Goal: Task Accomplishment & Management: Use online tool/utility

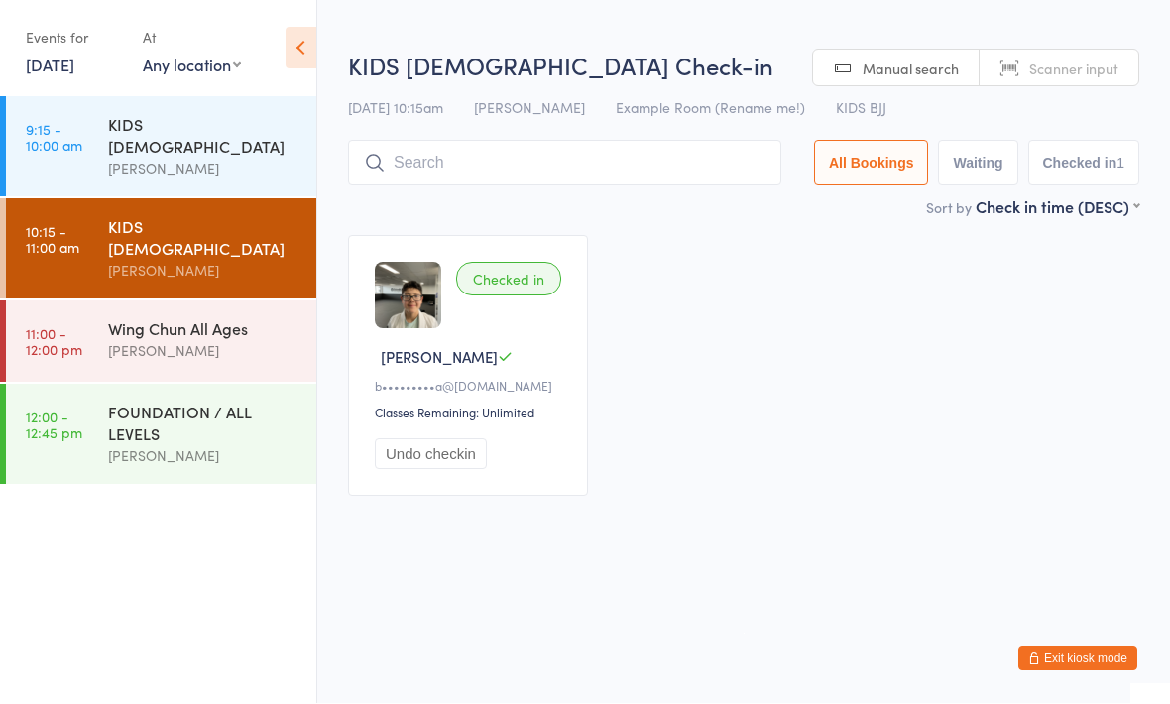
click at [553, 159] on input "search" at bounding box center [564, 164] width 433 height 46
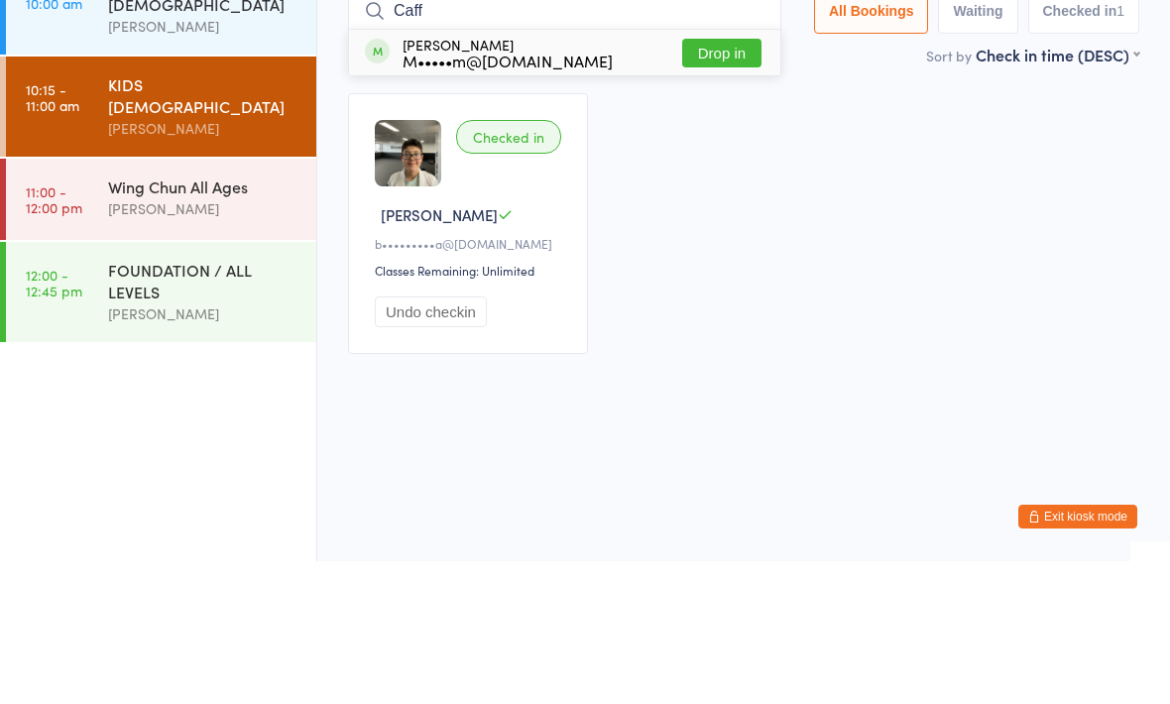
type input "Caff"
click at [719, 181] on button "Drop in" at bounding box center [721, 195] width 79 height 29
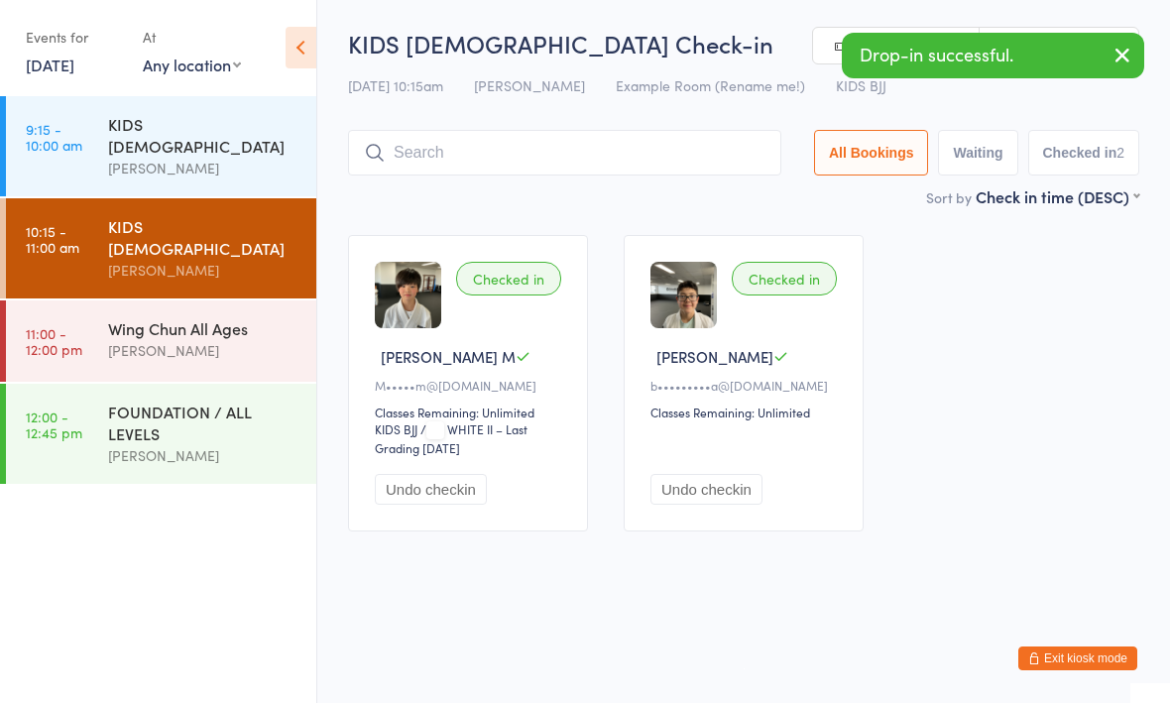
click at [688, 138] on input "search" at bounding box center [564, 154] width 433 height 46
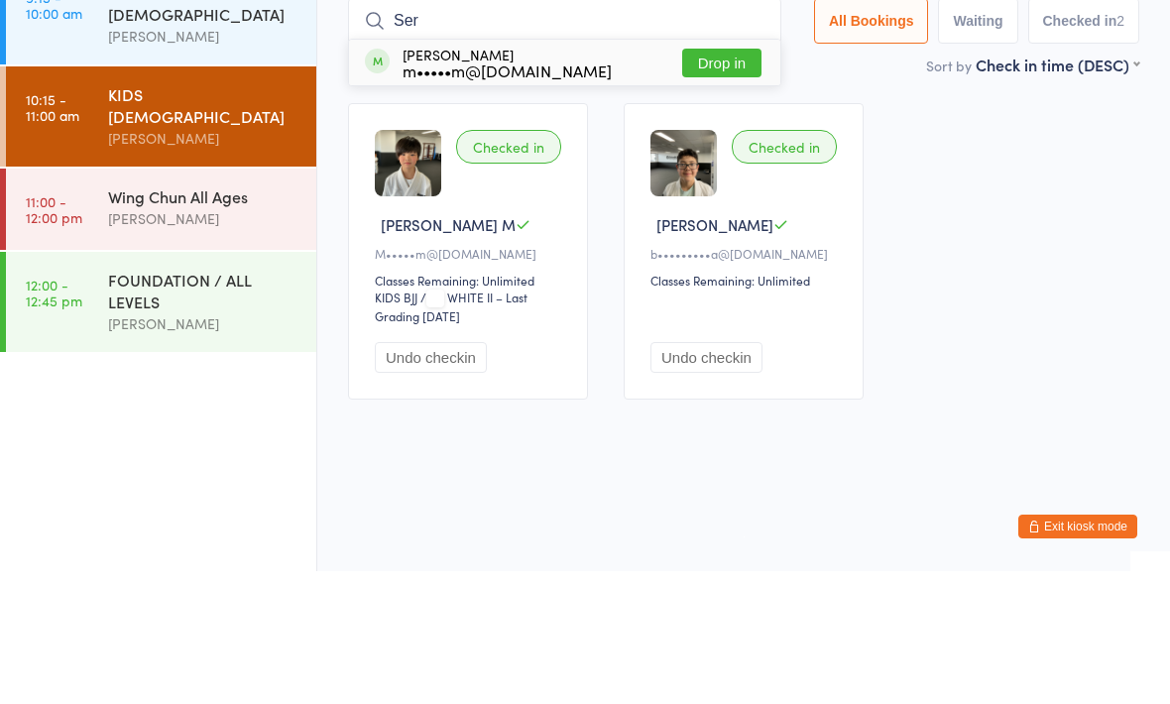
type input "Ser"
click at [721, 181] on button "Drop in" at bounding box center [721, 195] width 79 height 29
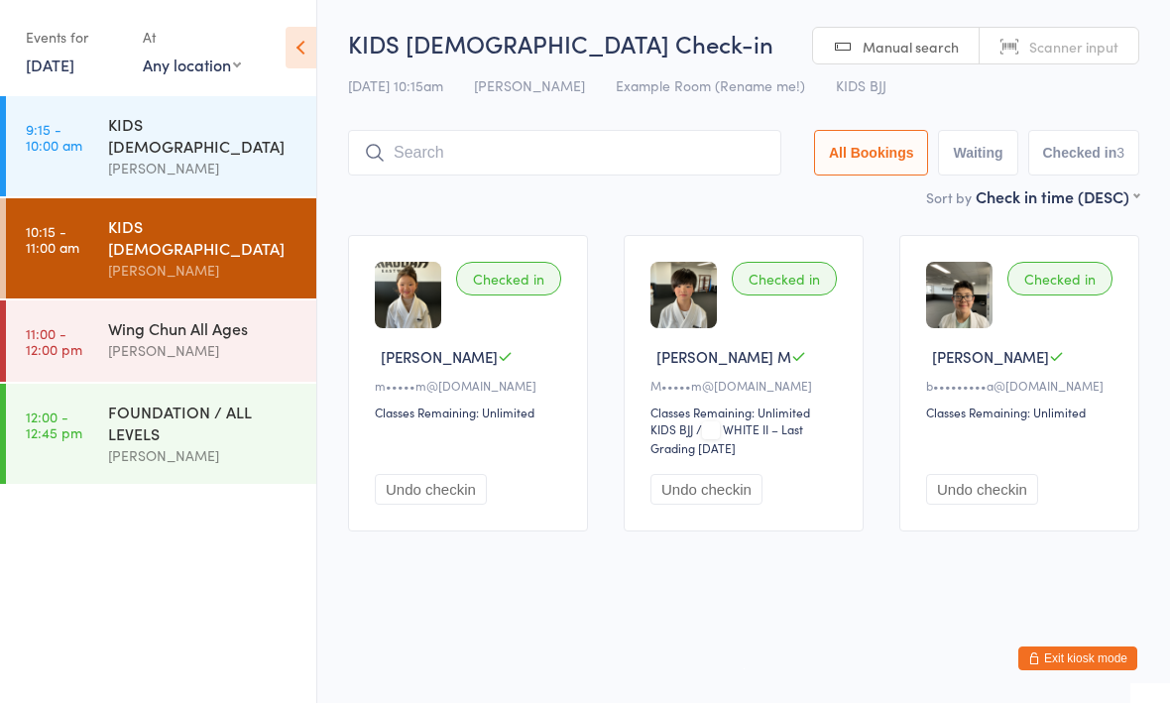
click at [500, 170] on input "search" at bounding box center [564, 154] width 433 height 46
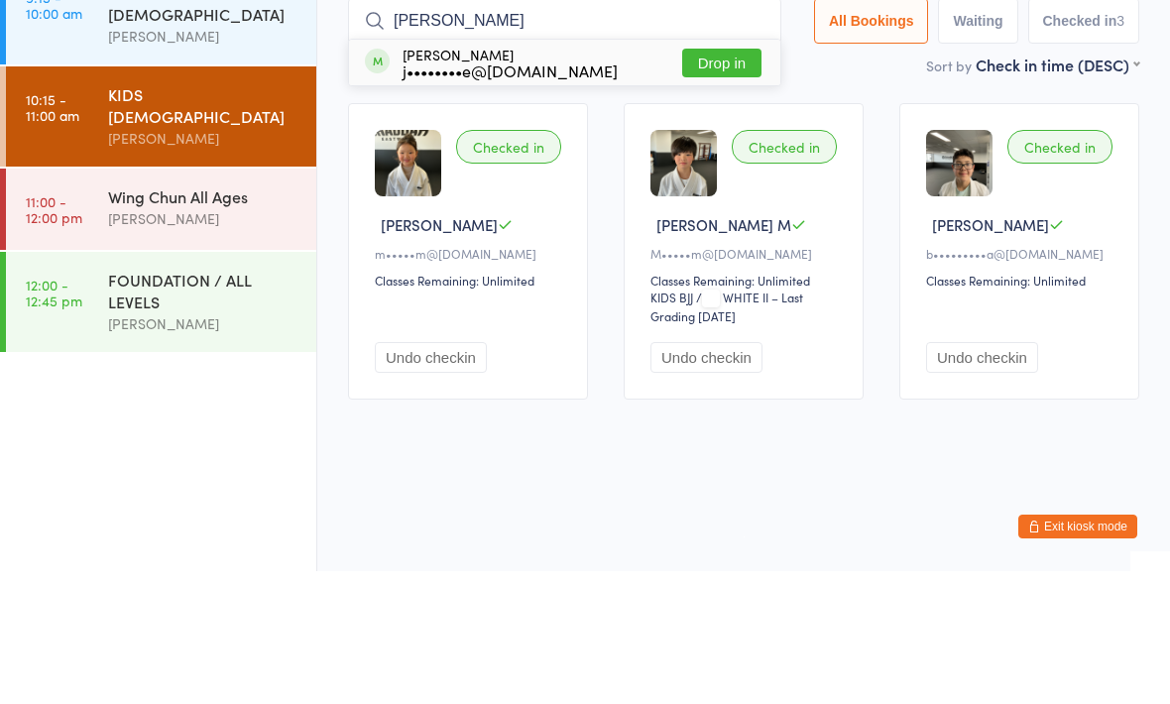
type input "[PERSON_NAME]"
click at [697, 181] on button "Drop in" at bounding box center [721, 195] width 79 height 29
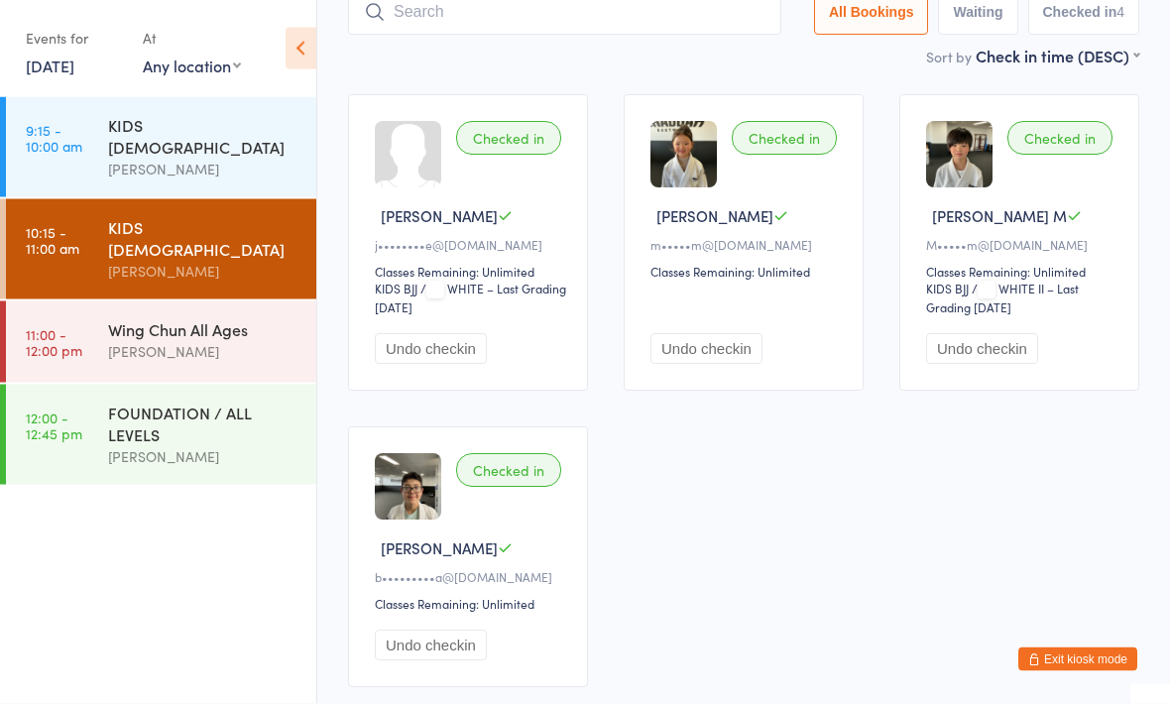
scroll to position [142, 0]
click at [220, 340] on div "[PERSON_NAME]" at bounding box center [203, 351] width 191 height 23
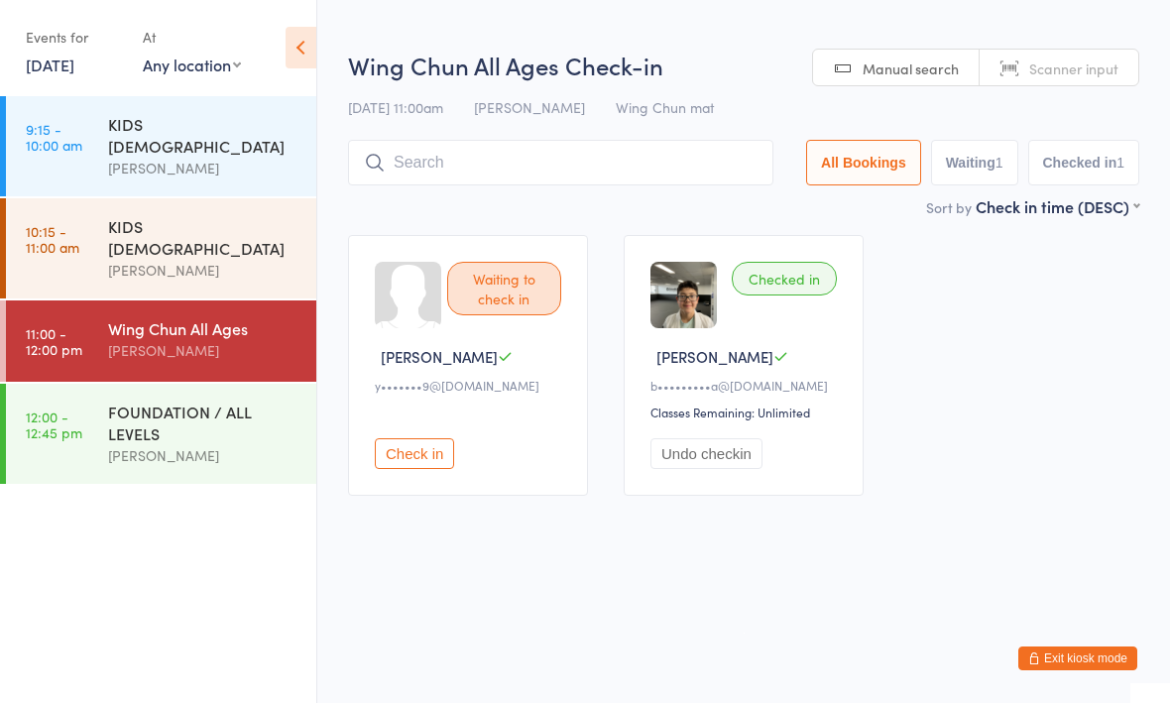
click at [564, 179] on input "search" at bounding box center [560, 164] width 425 height 46
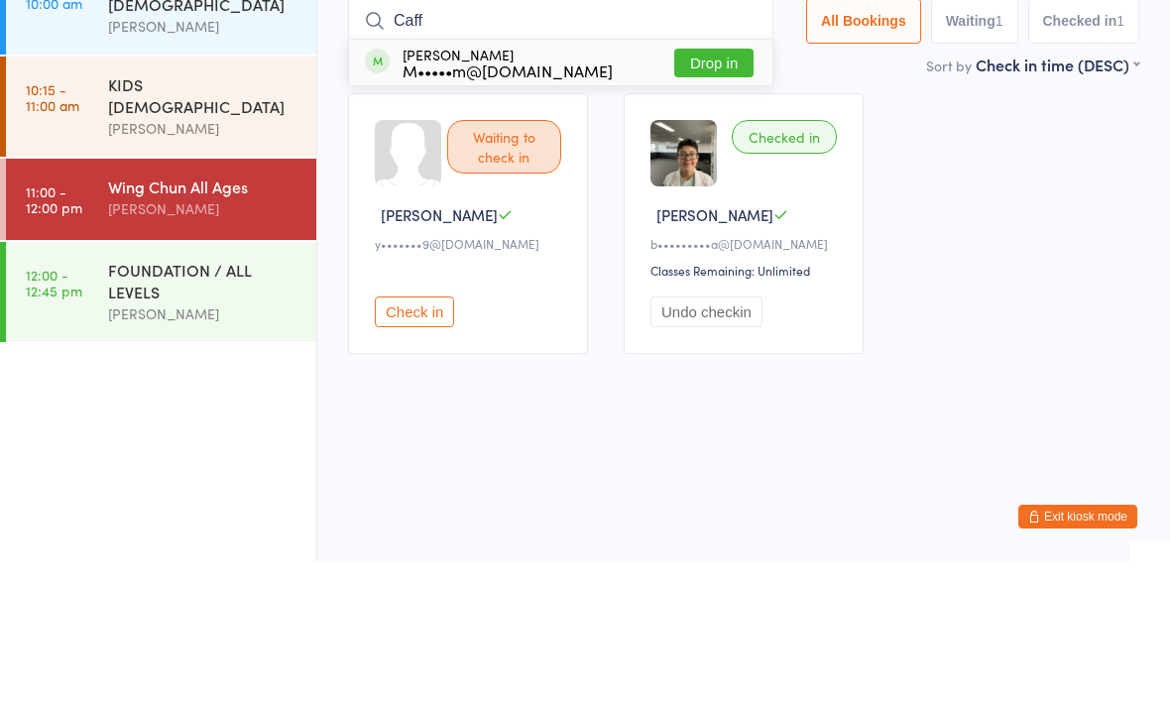
type input "Caff"
click at [701, 191] on button "Drop in" at bounding box center [713, 205] width 79 height 29
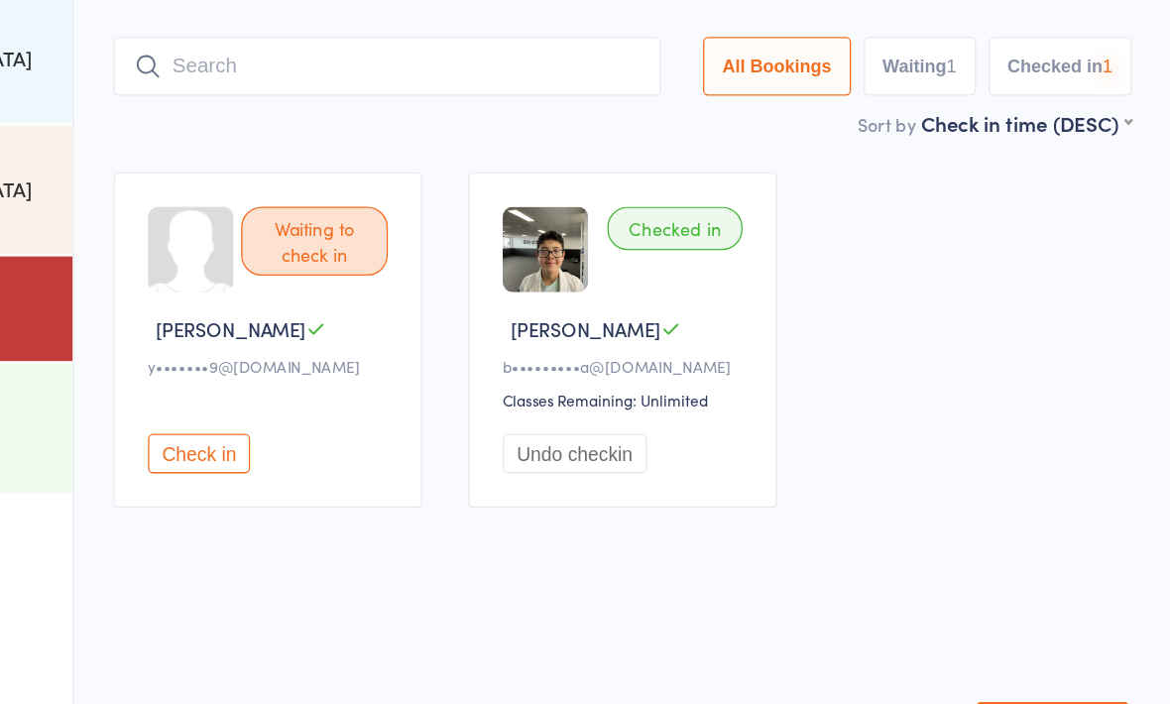
click at [412, 131] on input "search" at bounding box center [560, 154] width 425 height 46
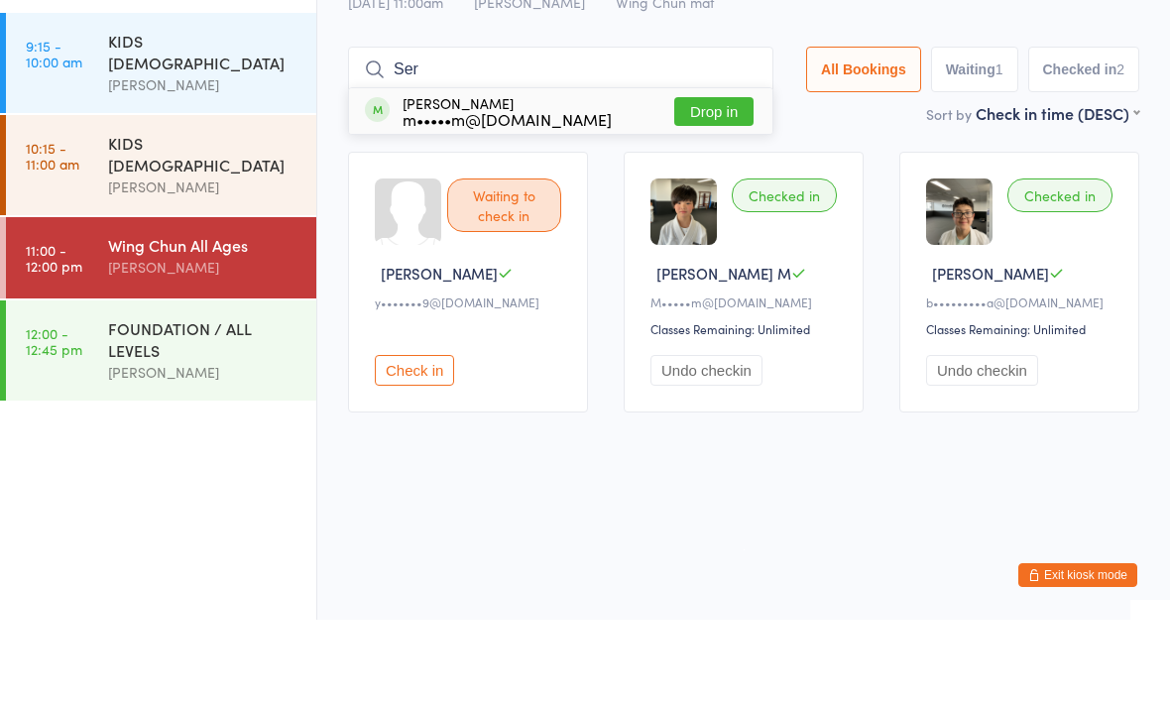
type input "Ser"
click at [720, 181] on button "Drop in" at bounding box center [713, 195] width 79 height 29
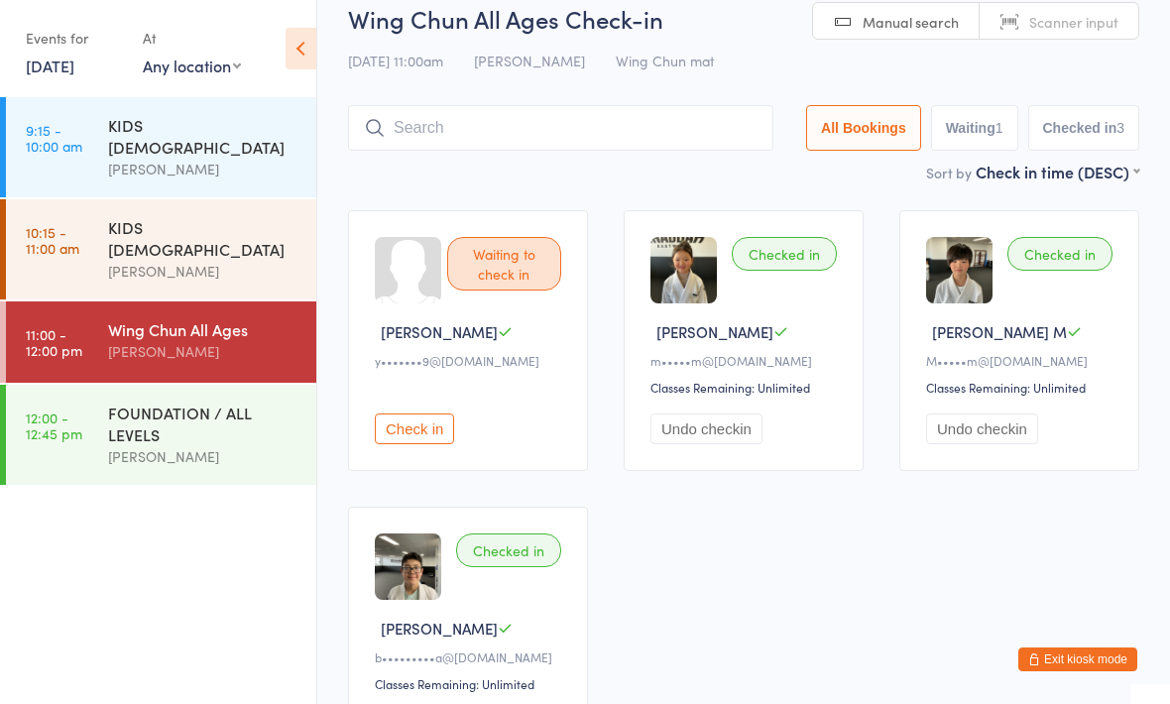
scroll to position [62, 0]
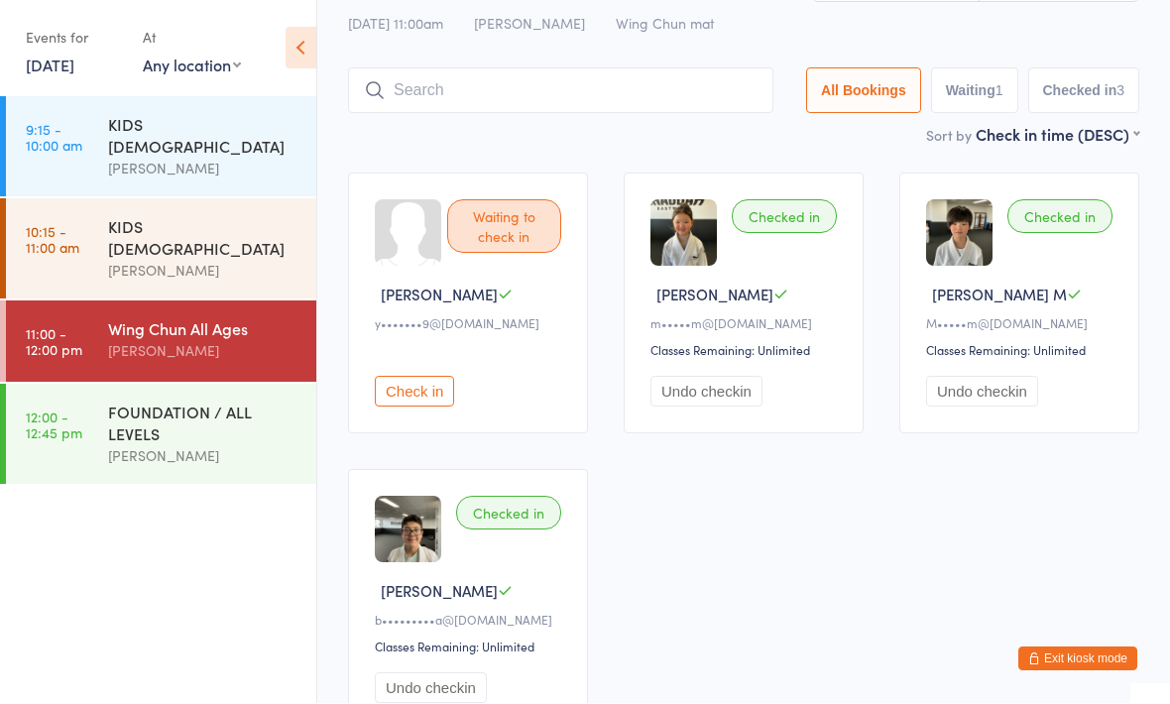
click at [644, 89] on input "search" at bounding box center [560, 91] width 425 height 46
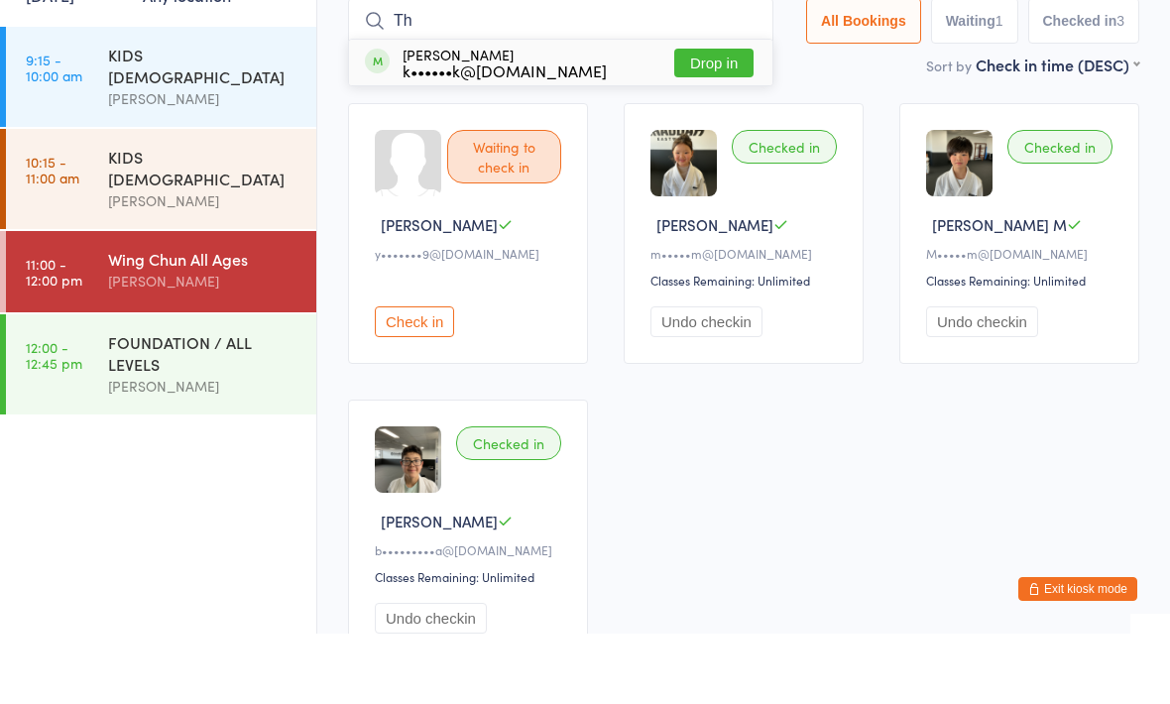
type input "Th"
click at [614, 110] on div "[PERSON_NAME] k••••••k@[DOMAIN_NAME] Drop in" at bounding box center [560, 133] width 423 height 46
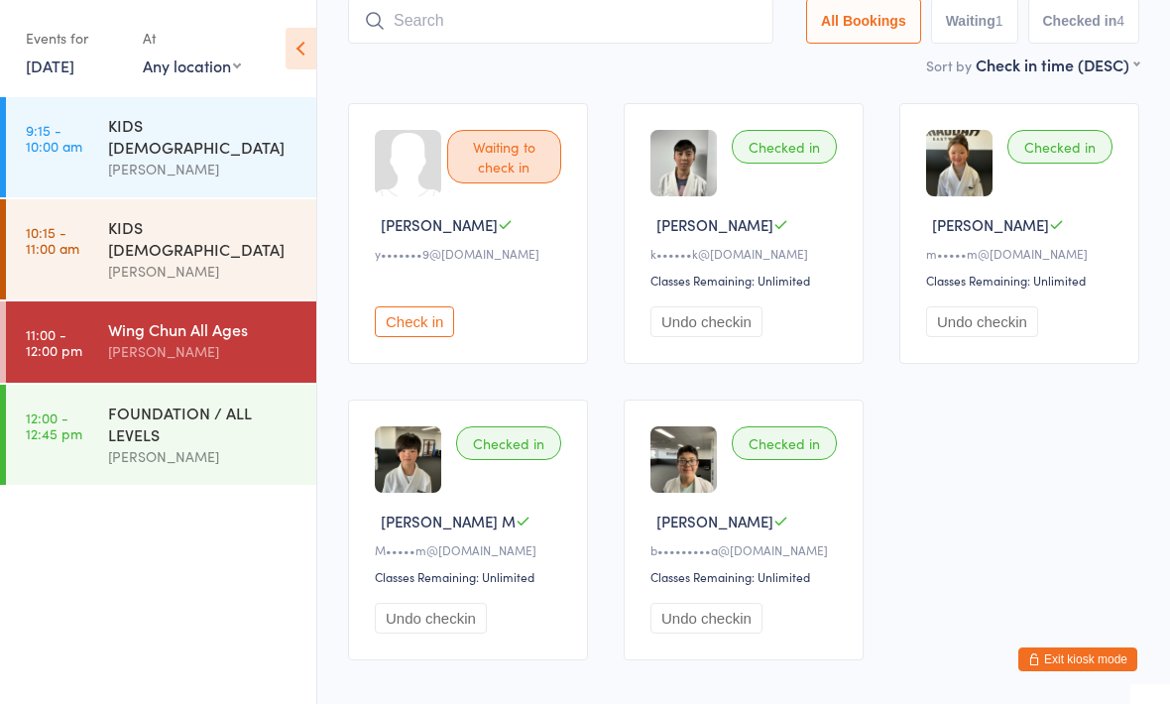
click at [622, 36] on input "search" at bounding box center [560, 21] width 425 height 46
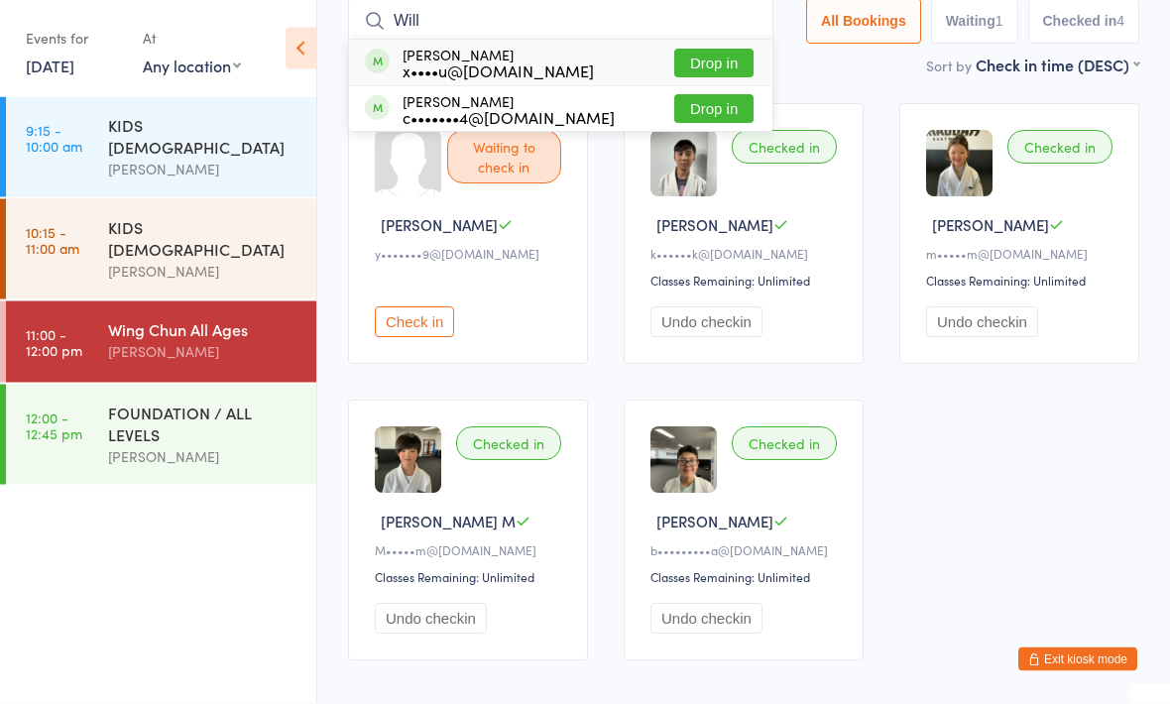
type input "Will"
click at [564, 109] on div "[PERSON_NAME] c•••••••4@[DOMAIN_NAME] Drop in" at bounding box center [560, 109] width 423 height 45
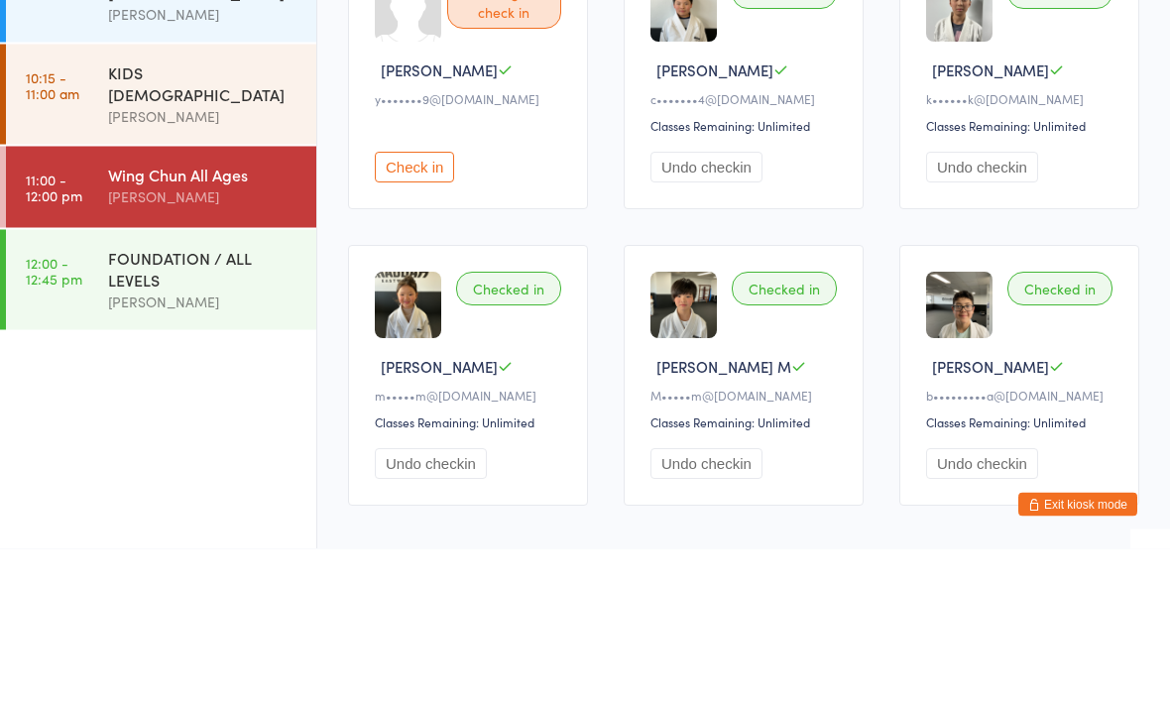
click at [421, 307] on button "Check in" at bounding box center [414, 322] width 79 height 31
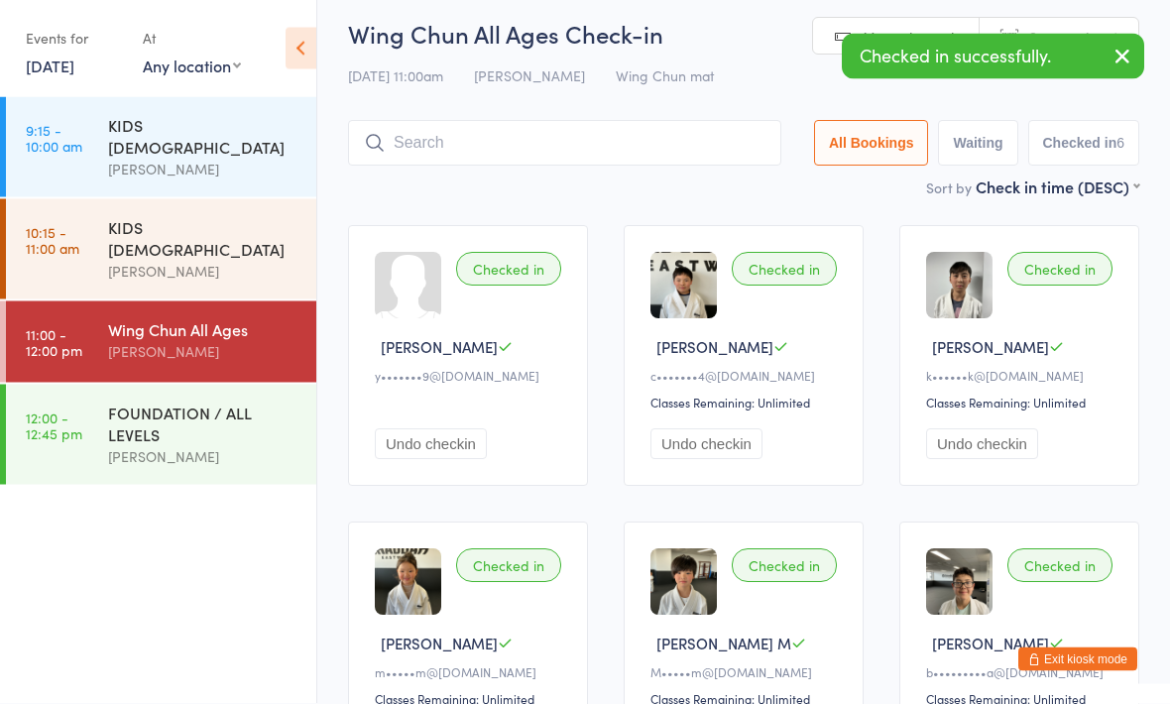
scroll to position [0, 0]
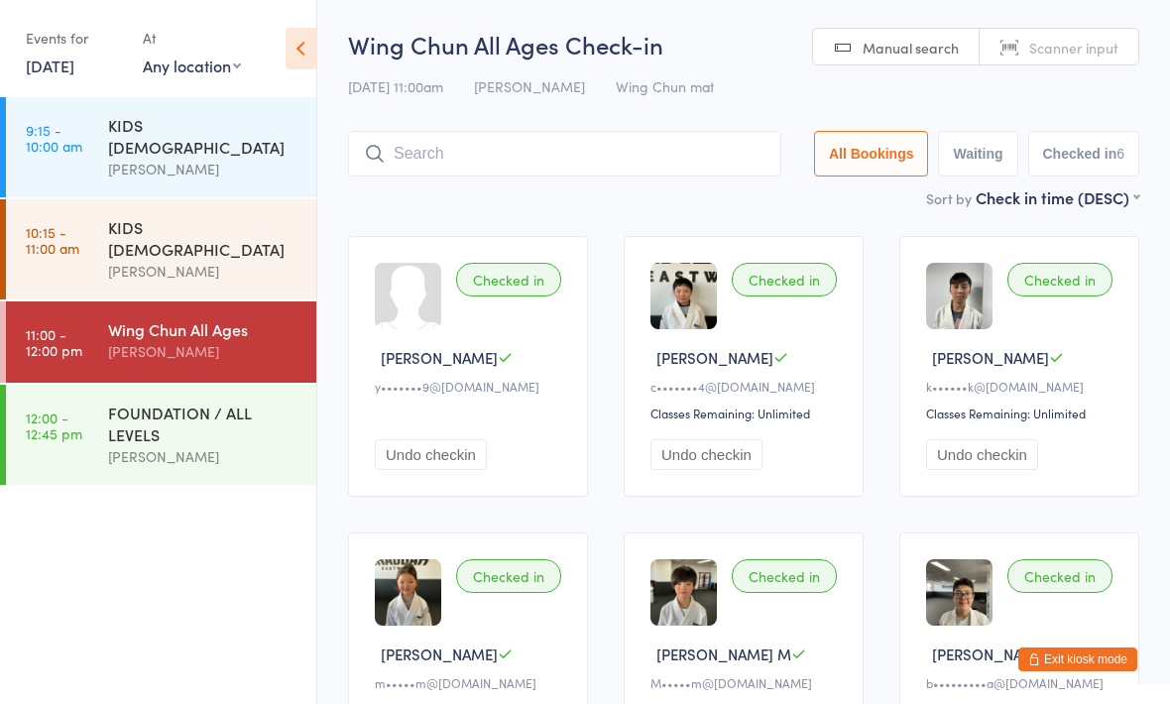
click at [459, 463] on button "Undo checkin" at bounding box center [431, 454] width 112 height 31
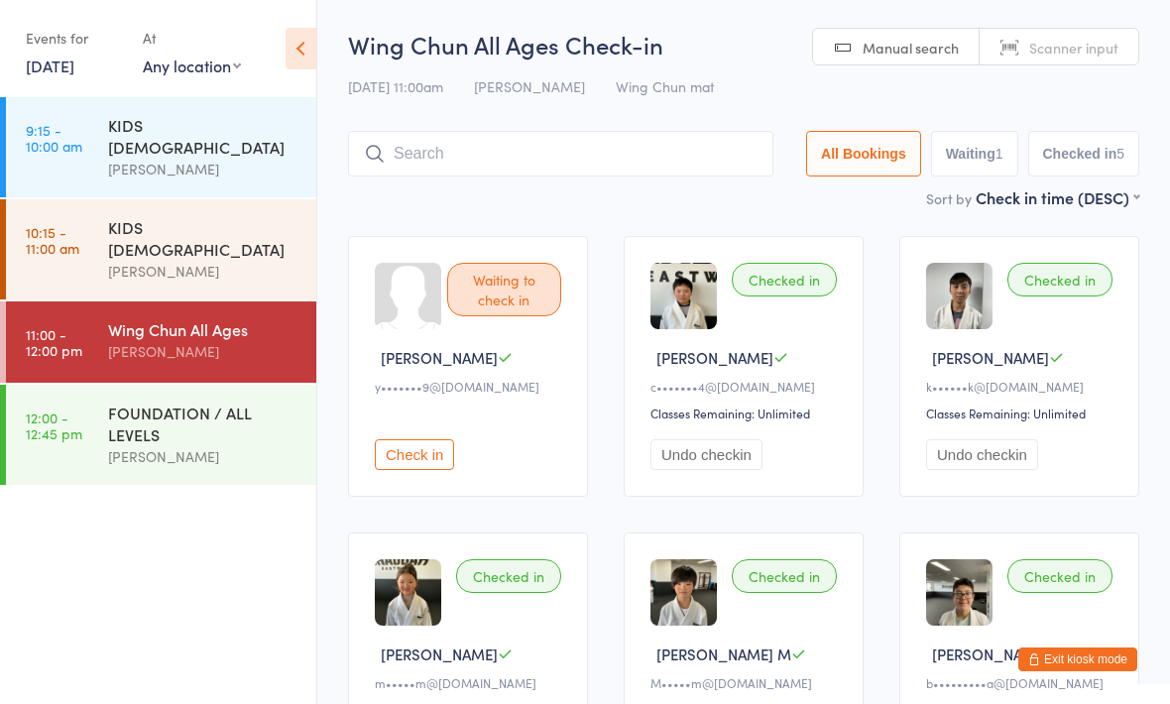
click at [559, 148] on input "search" at bounding box center [560, 154] width 425 height 46
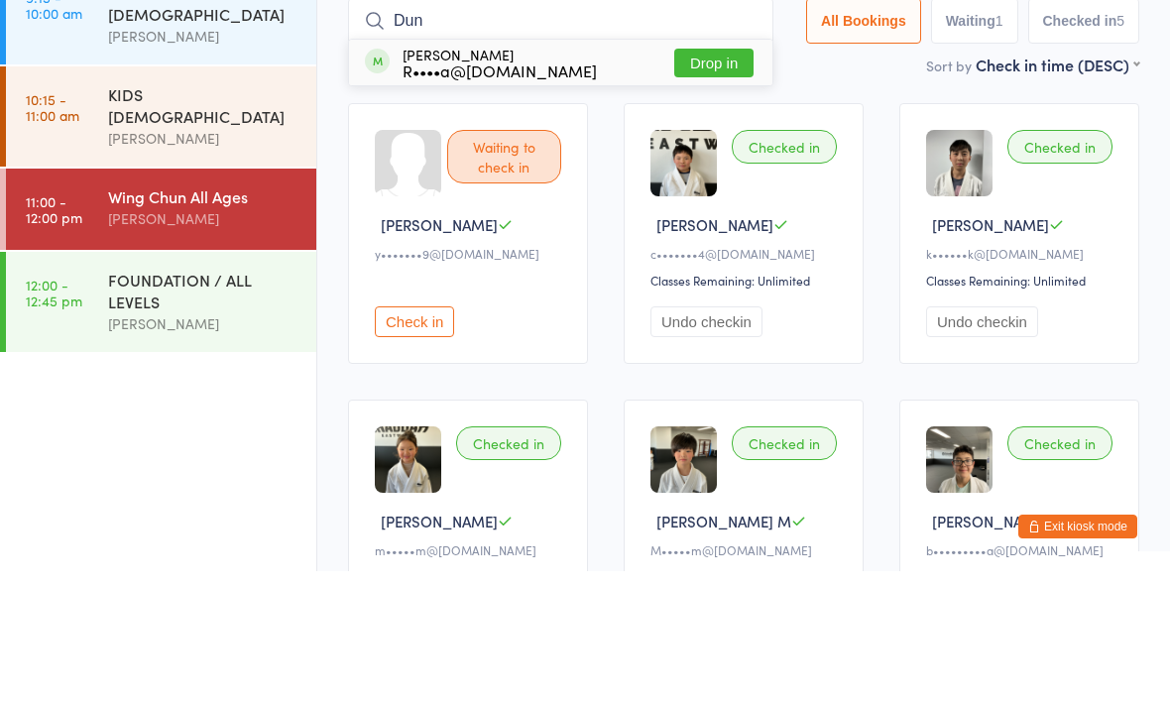
type input "Dun"
click at [712, 181] on button "Drop in" at bounding box center [713, 195] width 79 height 29
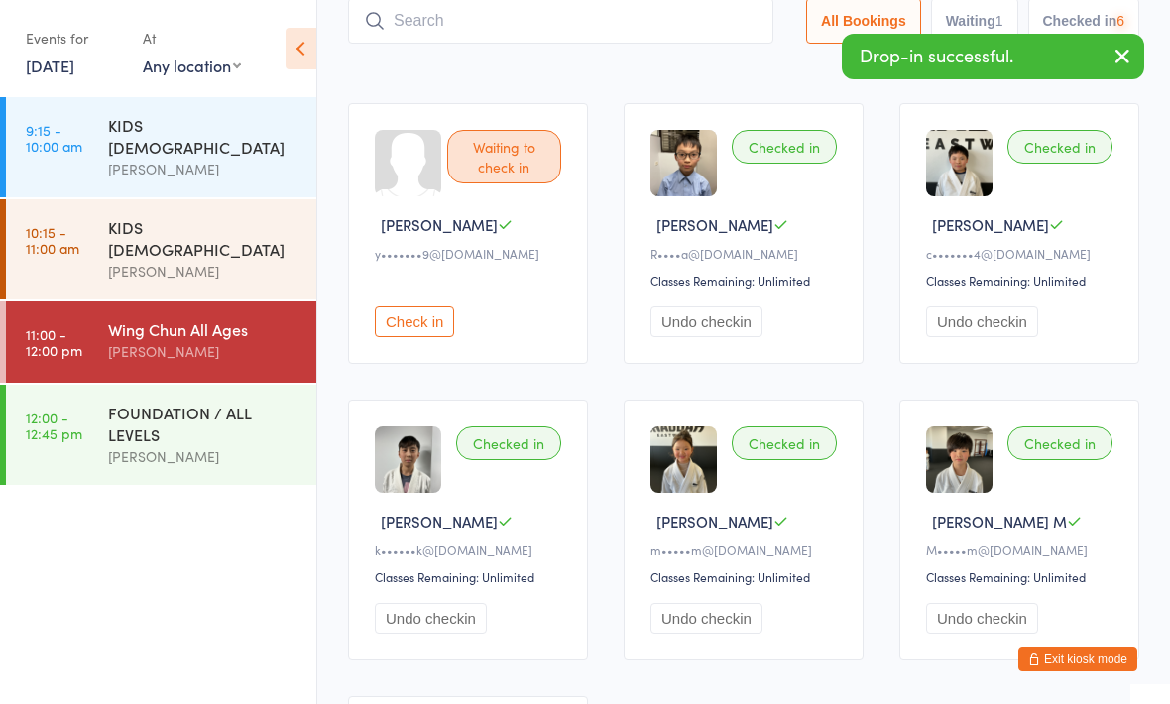
click at [208, 218] on div "KIDS [DEMOGRAPHIC_DATA]" at bounding box center [203, 238] width 191 height 44
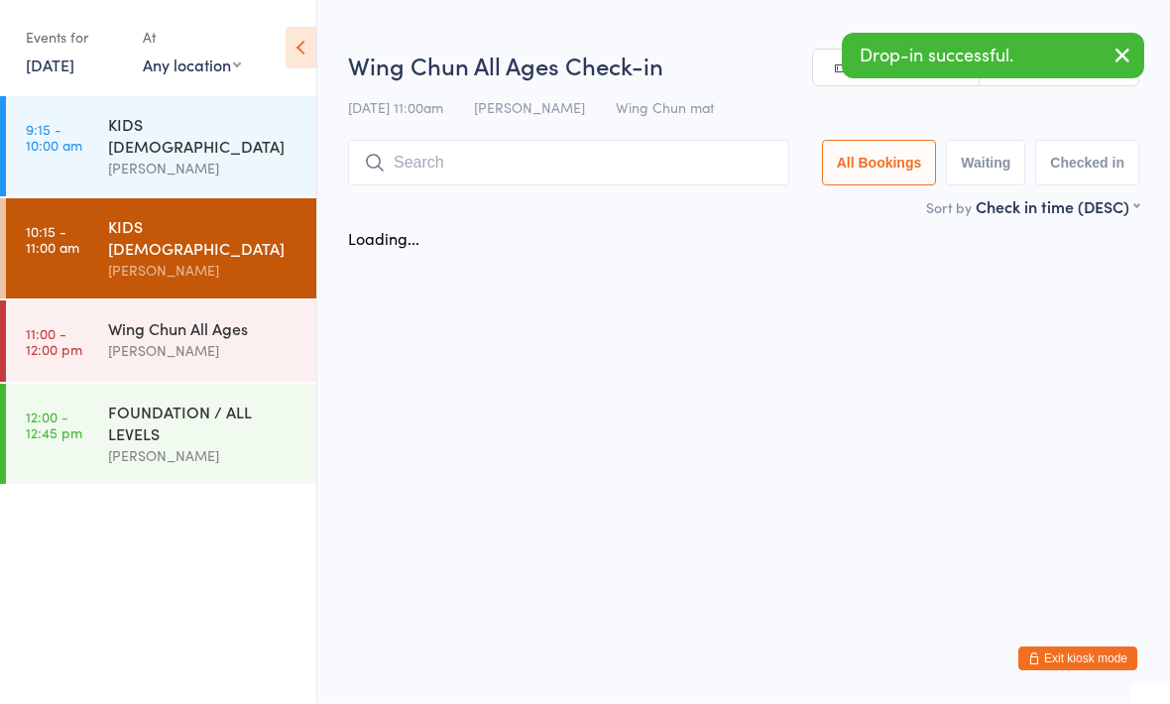
scroll to position [1, 0]
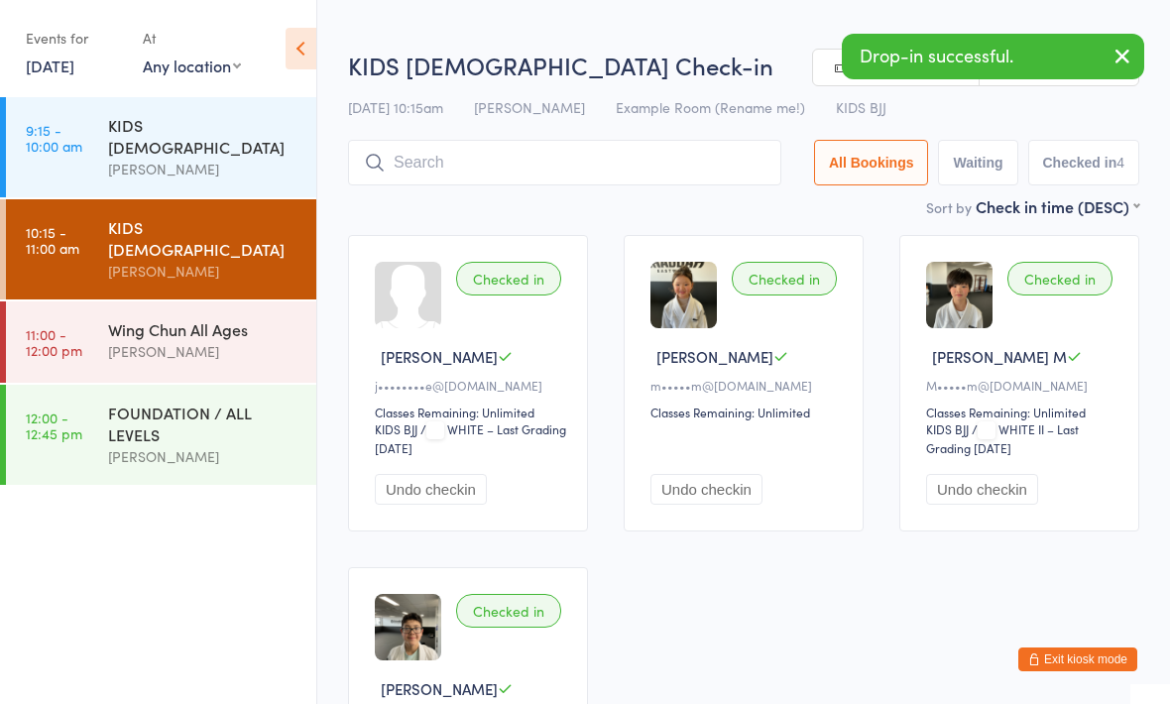
click at [593, 155] on input "search" at bounding box center [564, 163] width 433 height 46
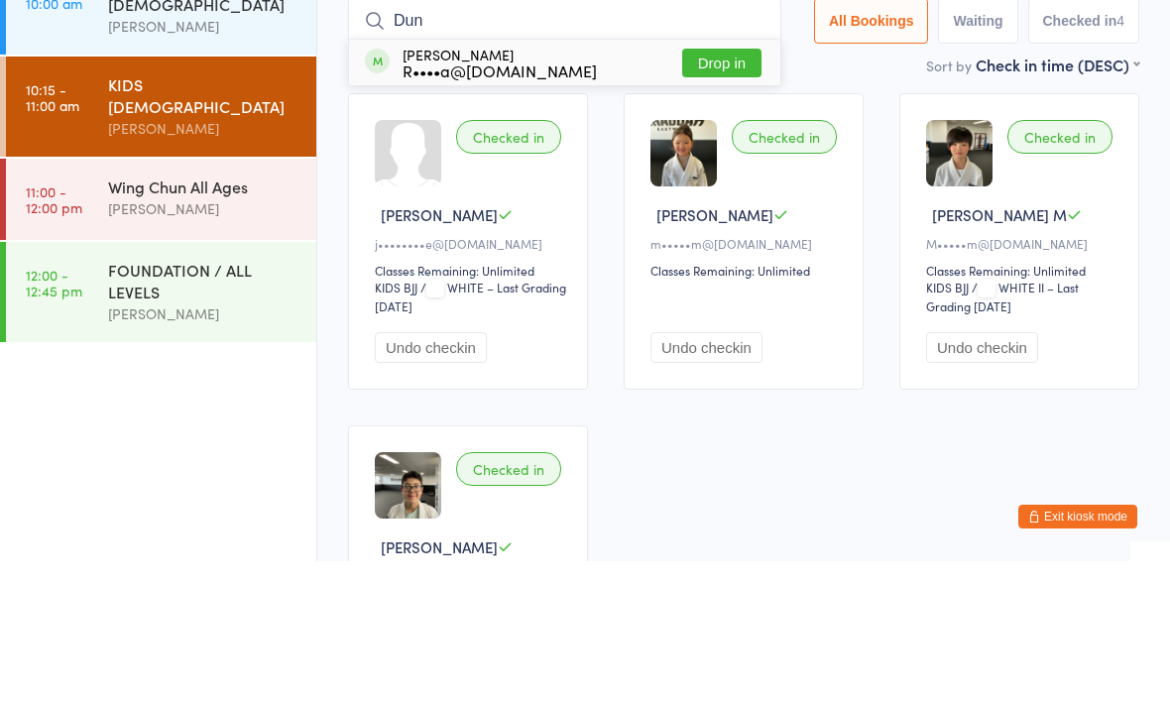
type input "Dun"
click at [714, 191] on button "Drop in" at bounding box center [721, 205] width 79 height 29
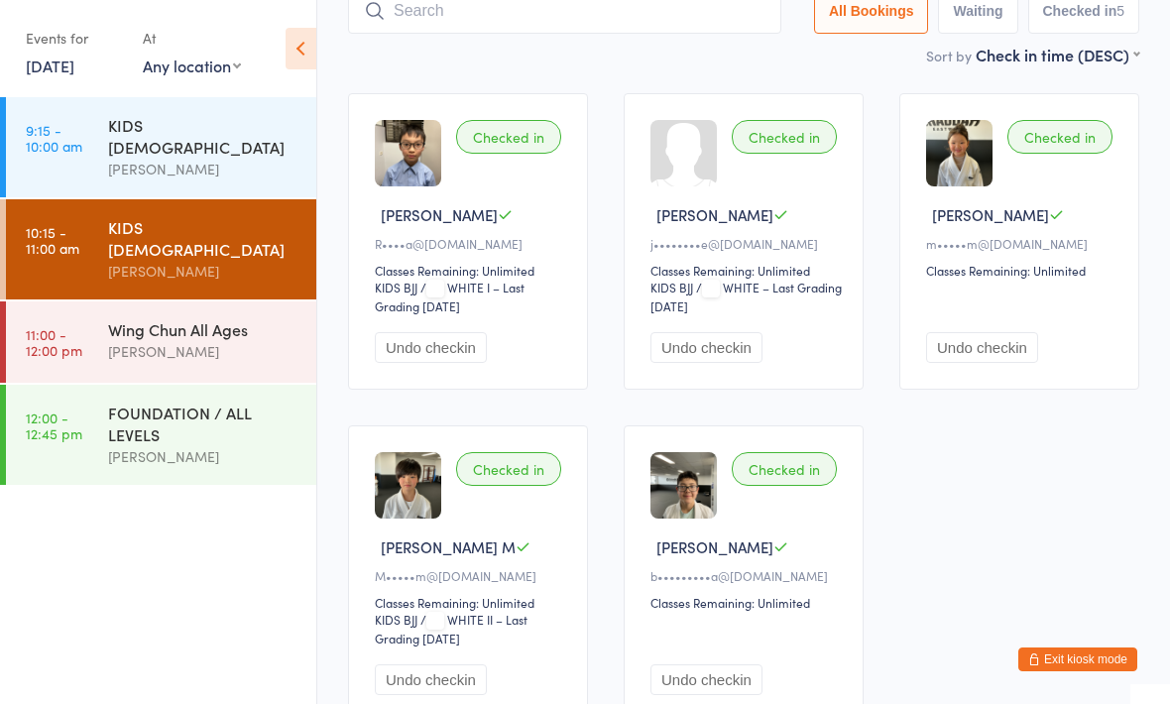
click at [523, 26] on input "search" at bounding box center [564, 11] width 433 height 46
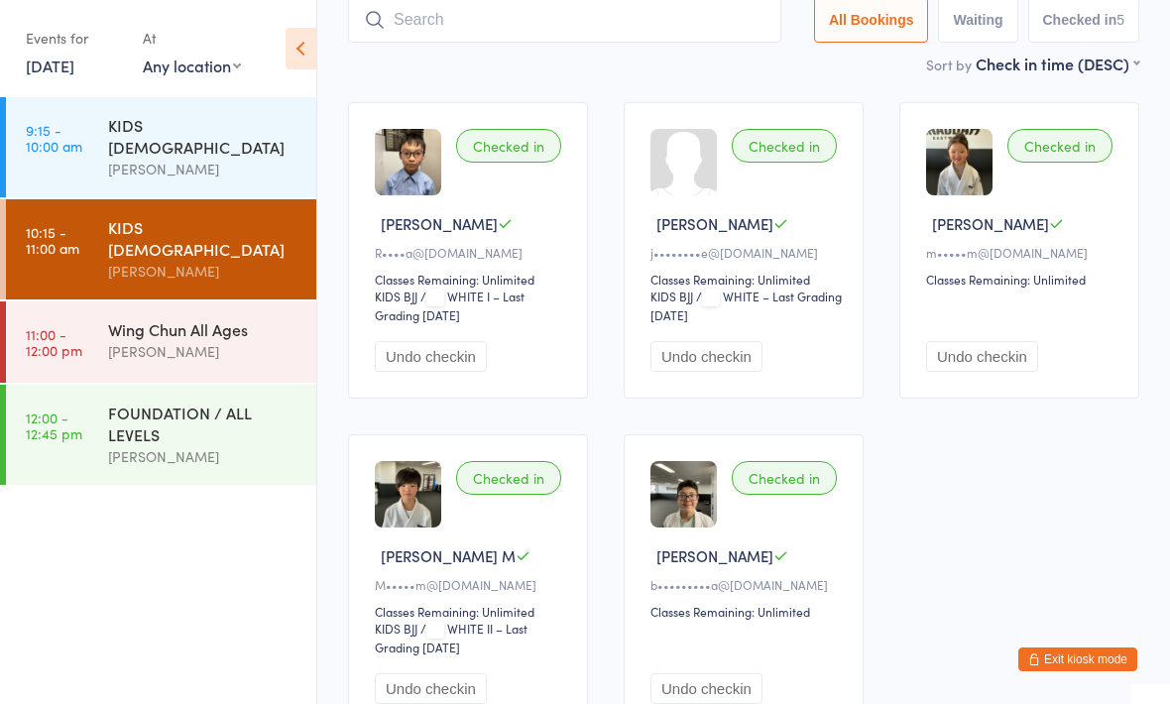
scroll to position [133, 0]
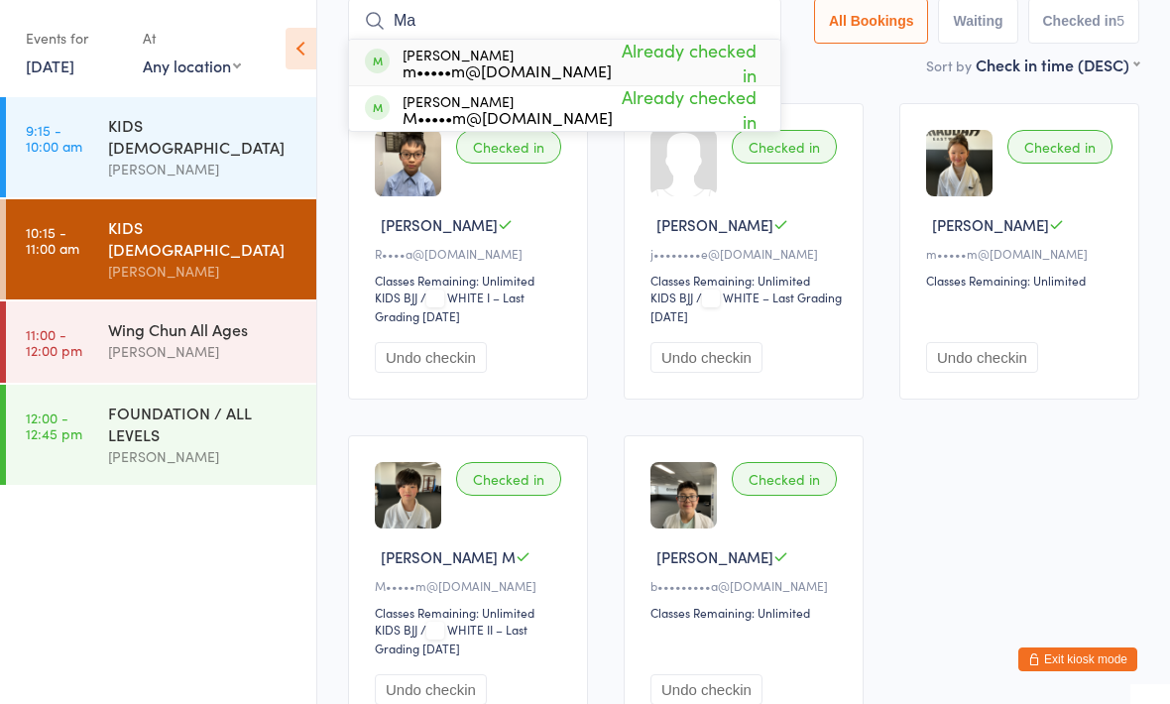
type input "Ma"
click at [434, 52] on div "[PERSON_NAME] m•••••m@[DOMAIN_NAME]" at bounding box center [507, 63] width 209 height 32
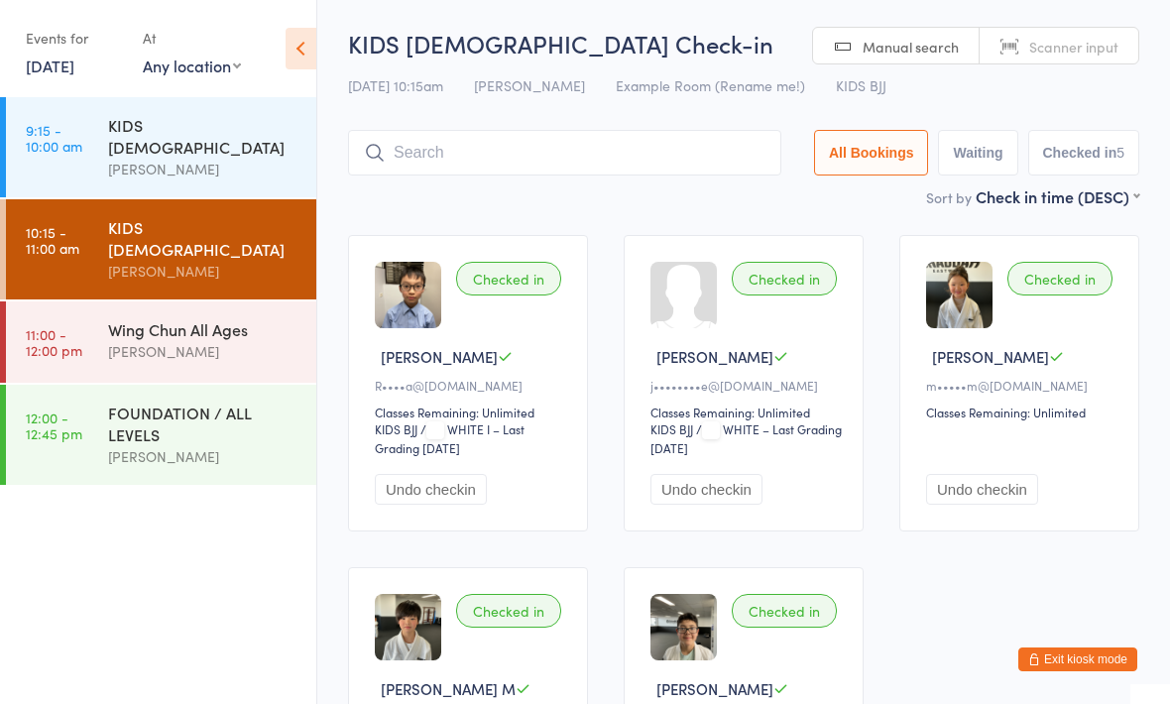
scroll to position [0, 0]
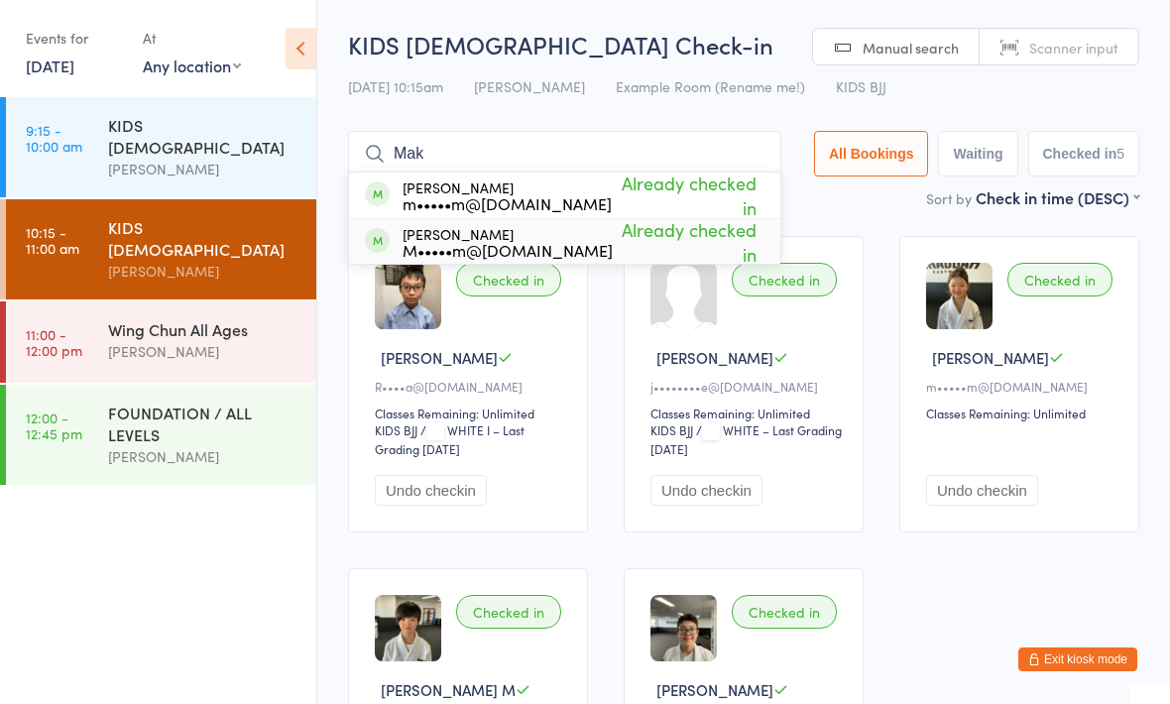
type input "Mak"
click at [423, 245] on div "M•••••m@[DOMAIN_NAME]" at bounding box center [508, 250] width 210 height 16
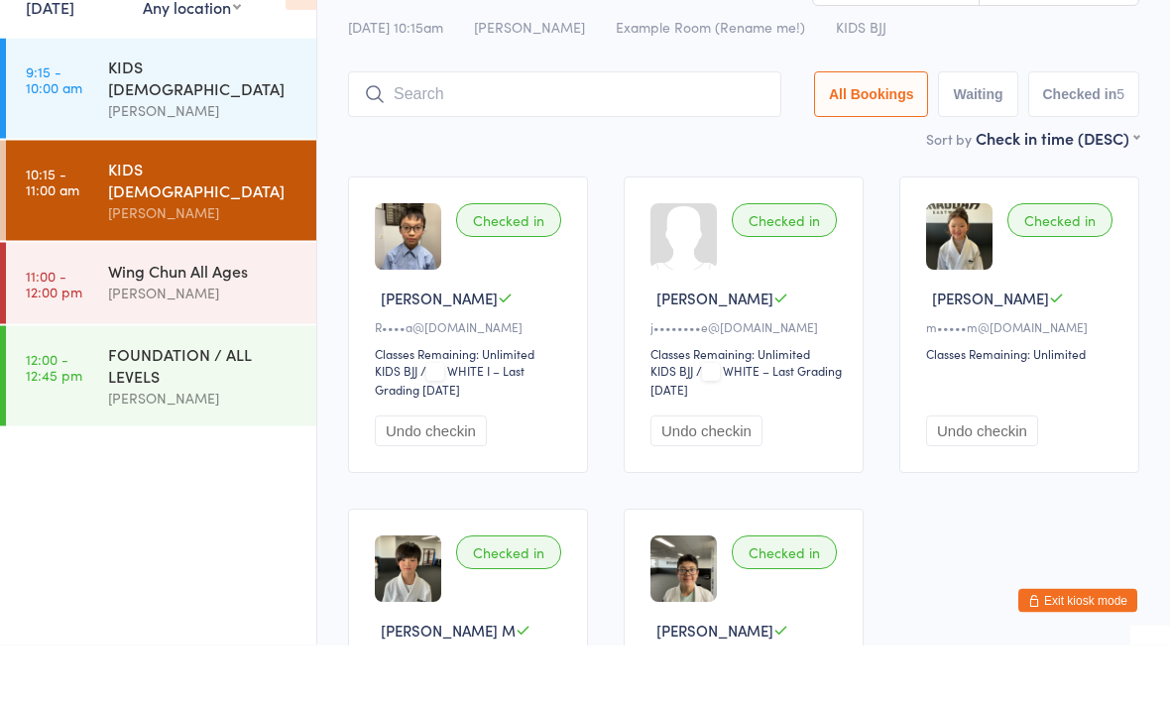
click at [181, 318] on div "Wing Chun All Ages" at bounding box center [203, 329] width 191 height 22
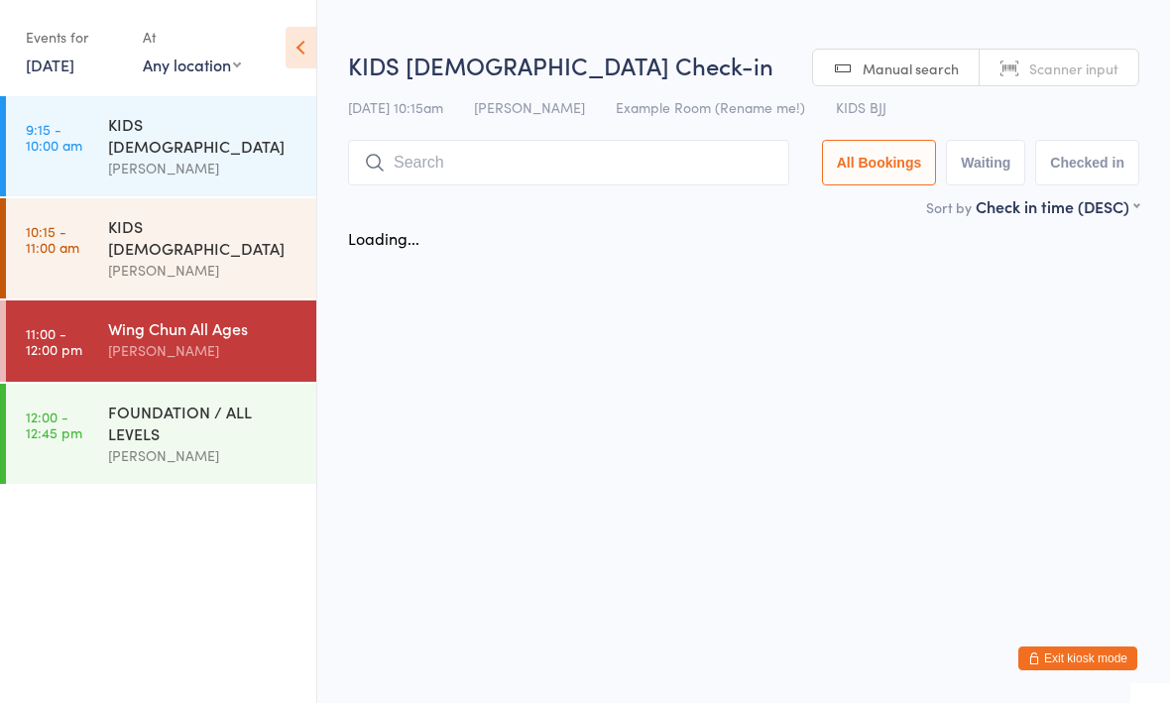
scroll to position [1, 0]
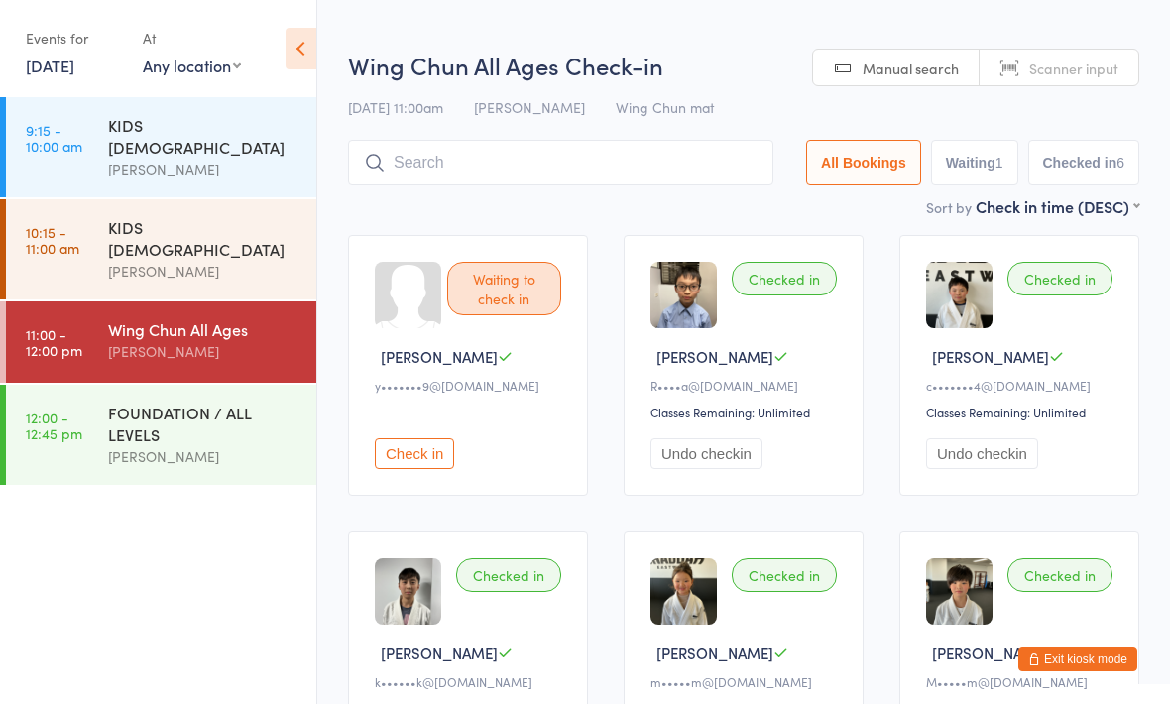
click at [635, 155] on input "search" at bounding box center [560, 163] width 425 height 46
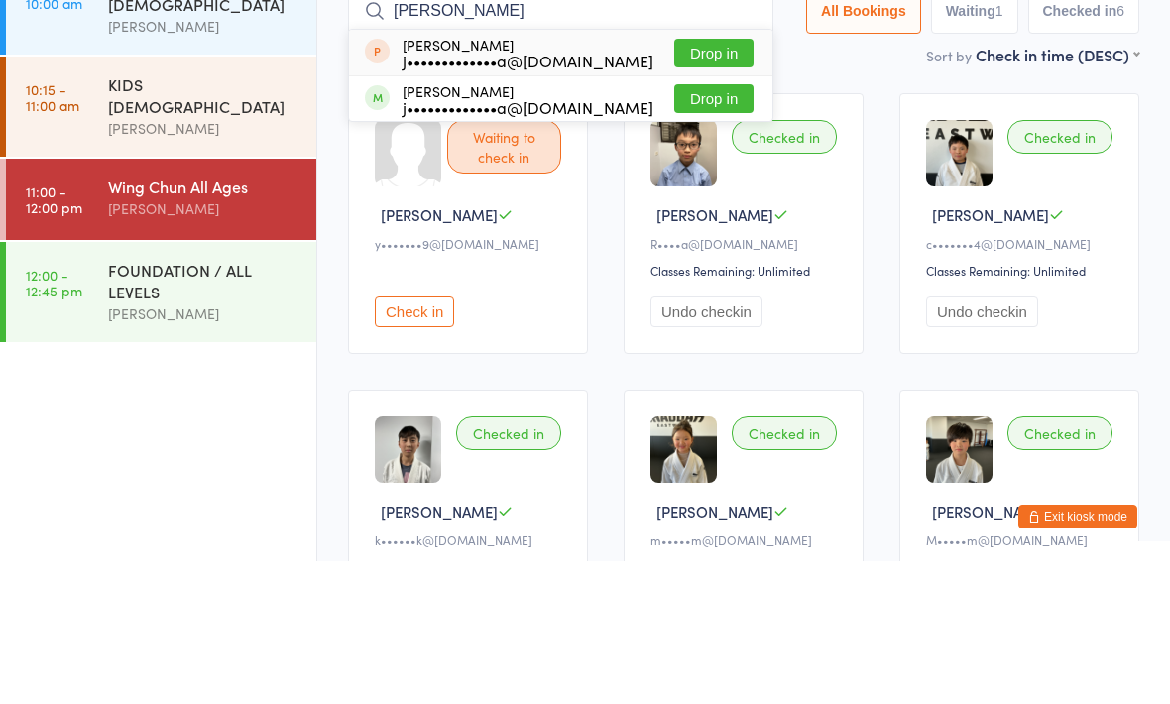
type input "[PERSON_NAME]"
click at [709, 227] on button "Drop in" at bounding box center [713, 241] width 79 height 29
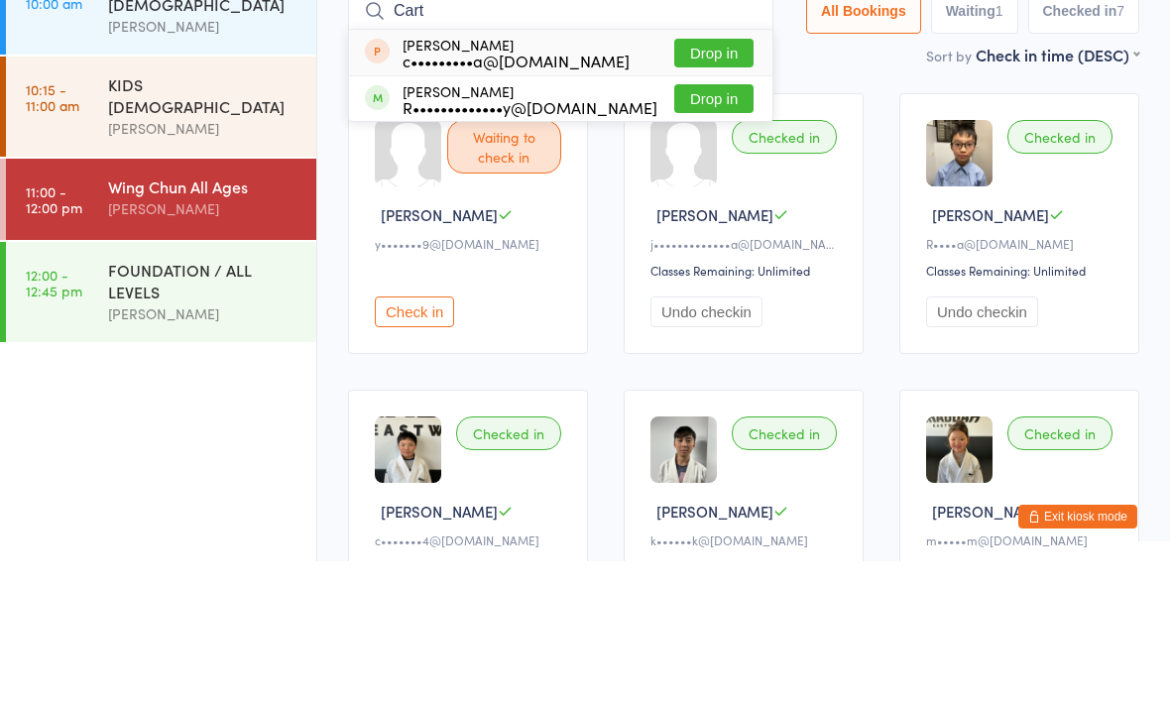
type input "Cart"
click at [713, 227] on button "Drop in" at bounding box center [713, 241] width 79 height 29
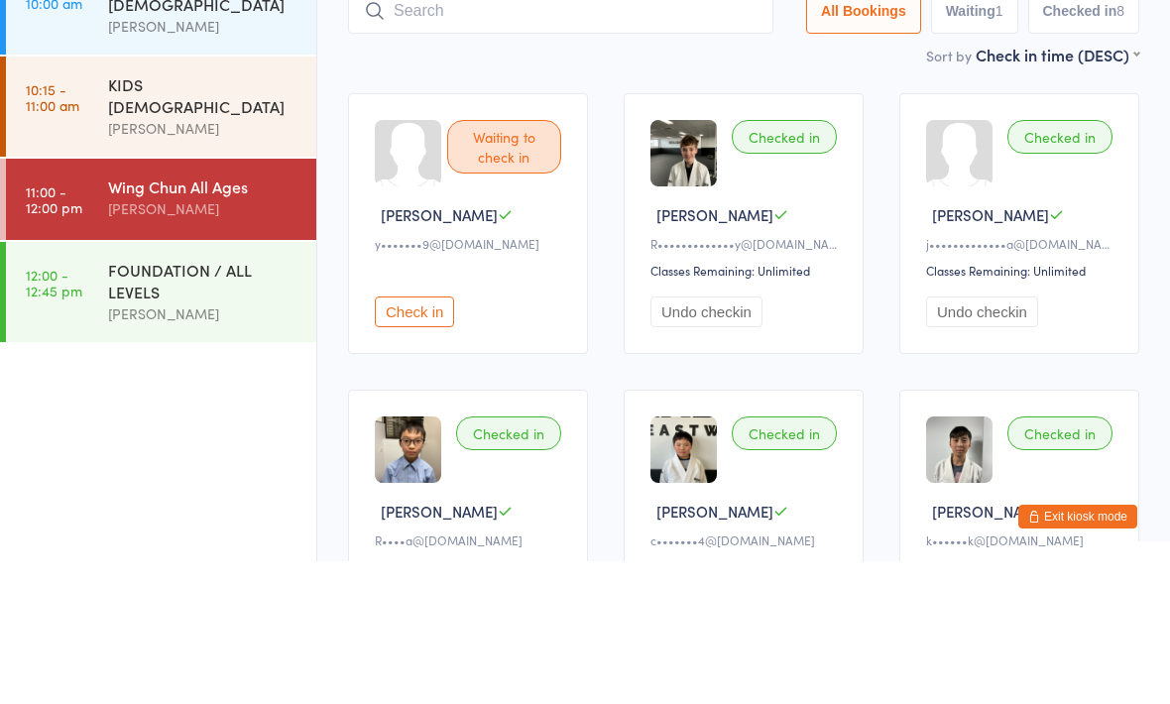
click at [229, 402] on div "FOUNDATION / ALL LEVELS" at bounding box center [203, 424] width 191 height 44
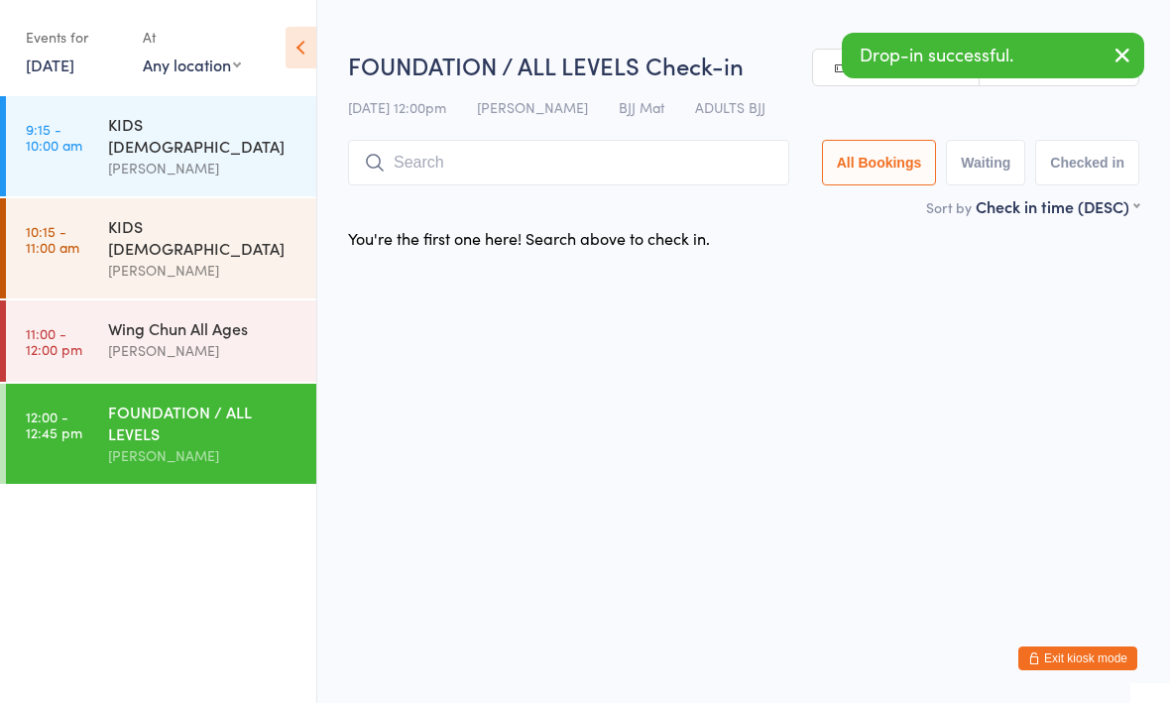
click at [250, 318] on div "Wing Chun All Ages" at bounding box center [203, 329] width 191 height 22
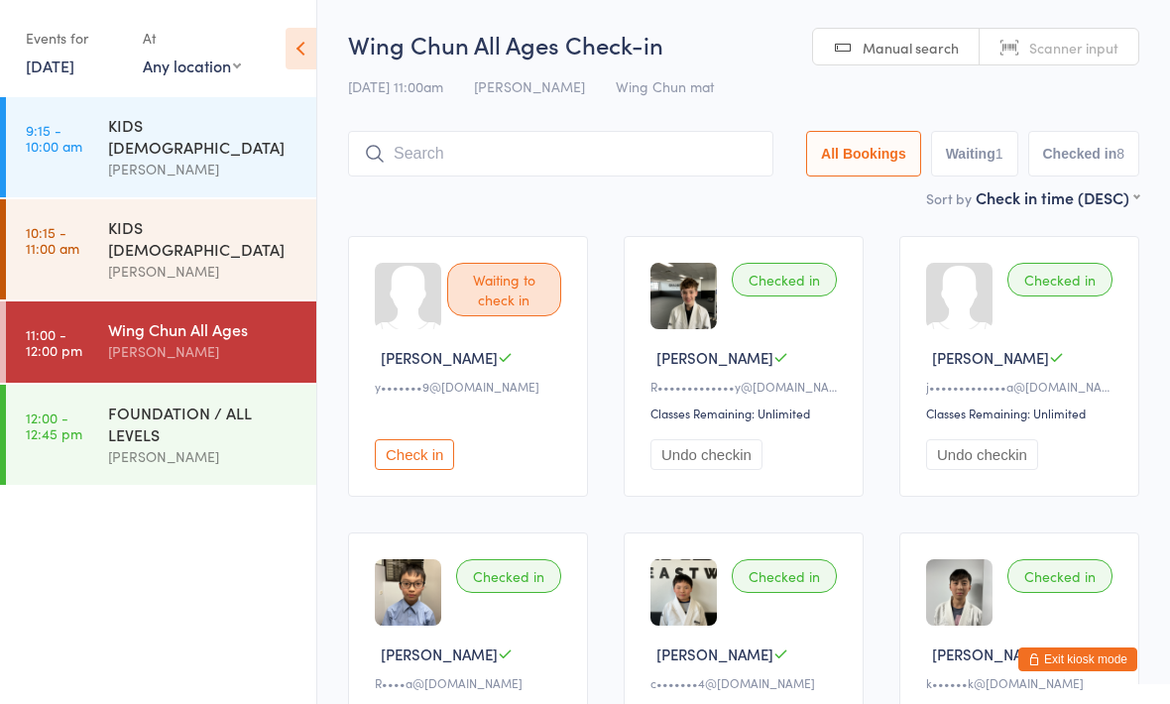
click at [218, 248] on div "KIDS [DEMOGRAPHIC_DATA] [PERSON_NAME]" at bounding box center [212, 249] width 208 height 100
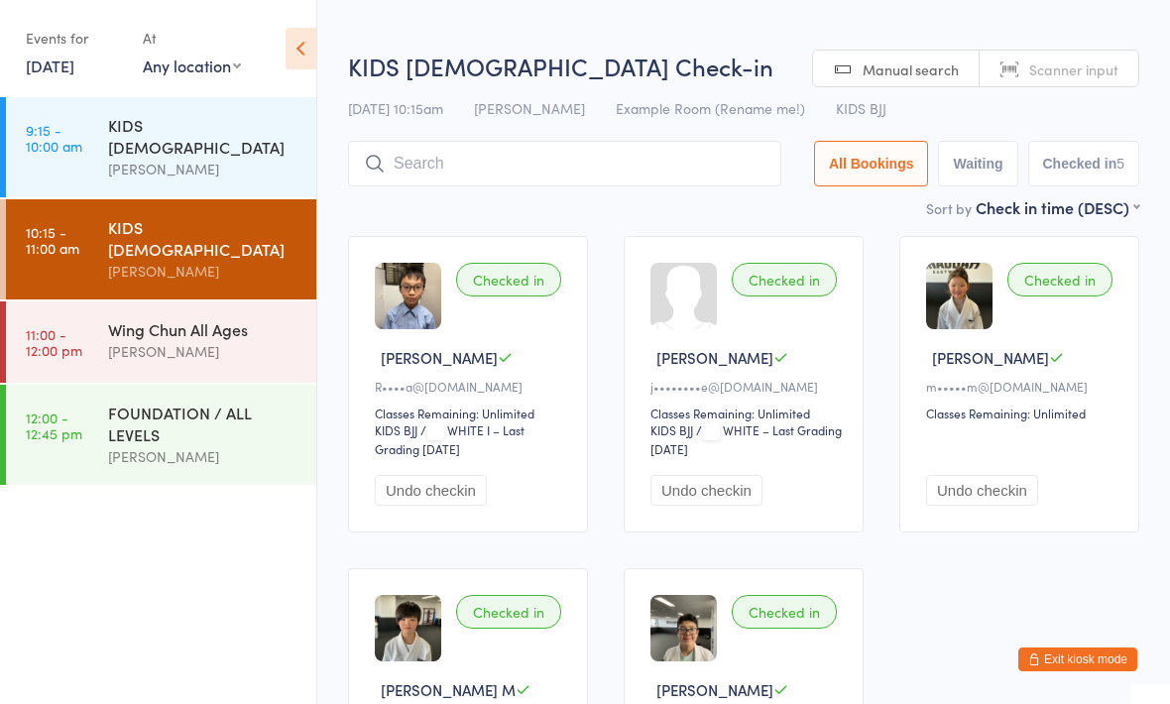
click at [231, 340] on div "[PERSON_NAME]" at bounding box center [203, 351] width 191 height 23
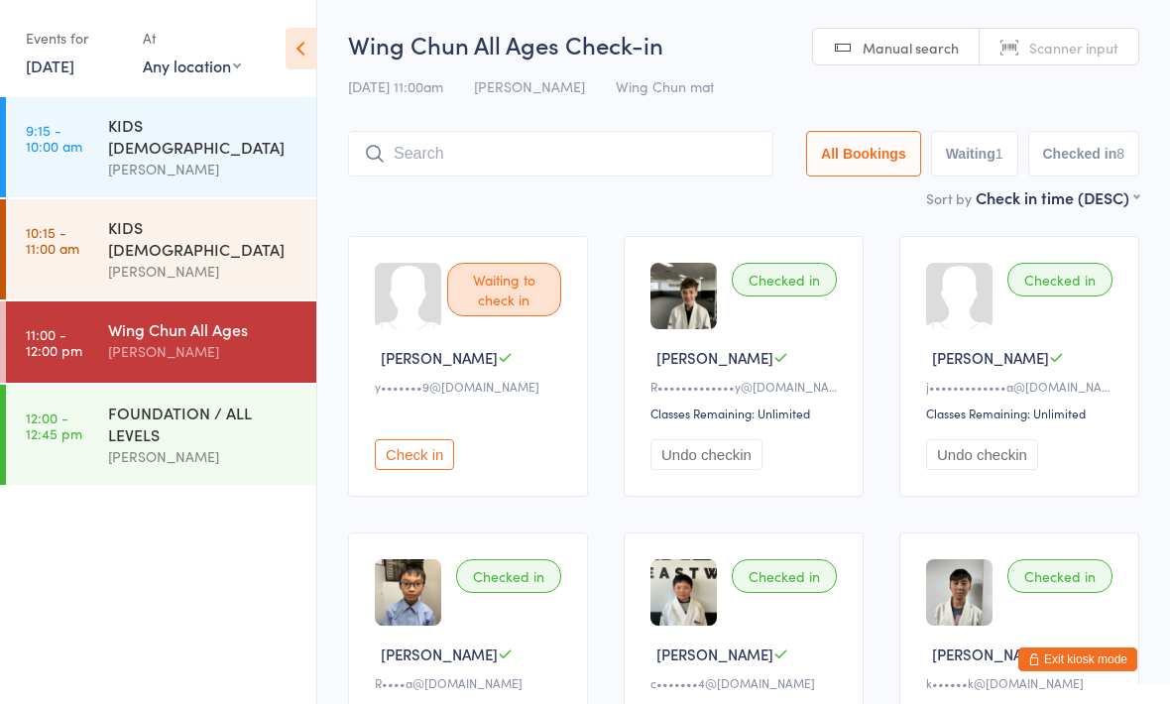
click at [679, 161] on input "search" at bounding box center [560, 154] width 425 height 46
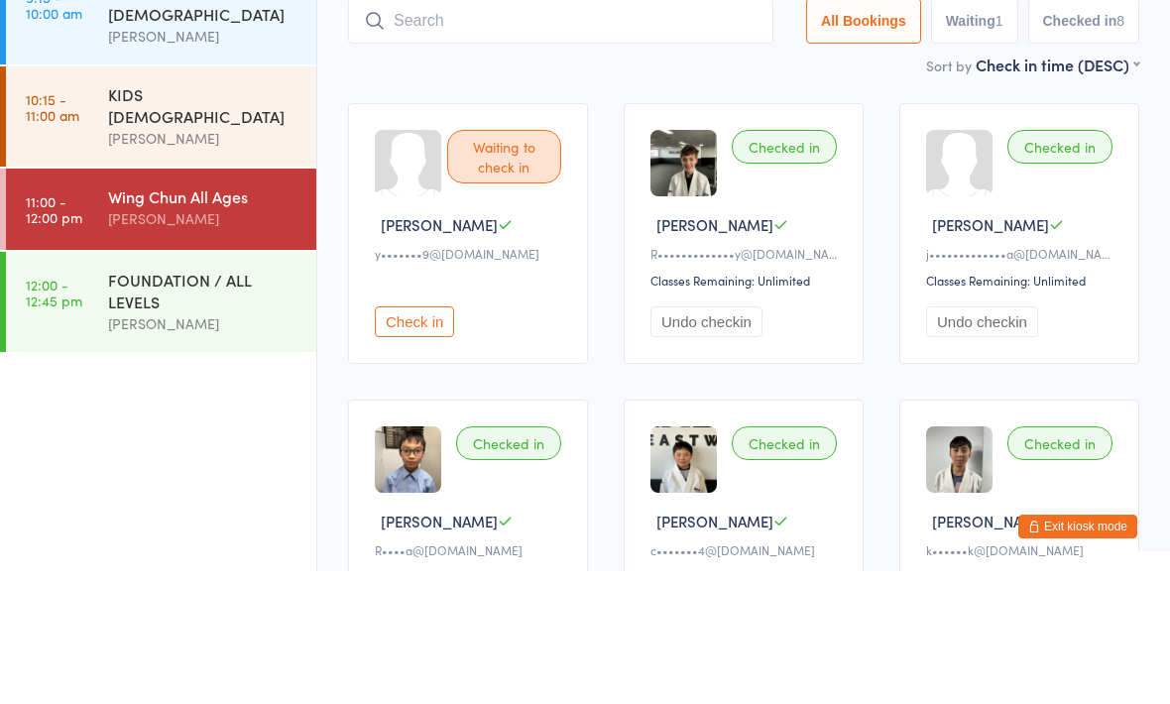
type input "E"
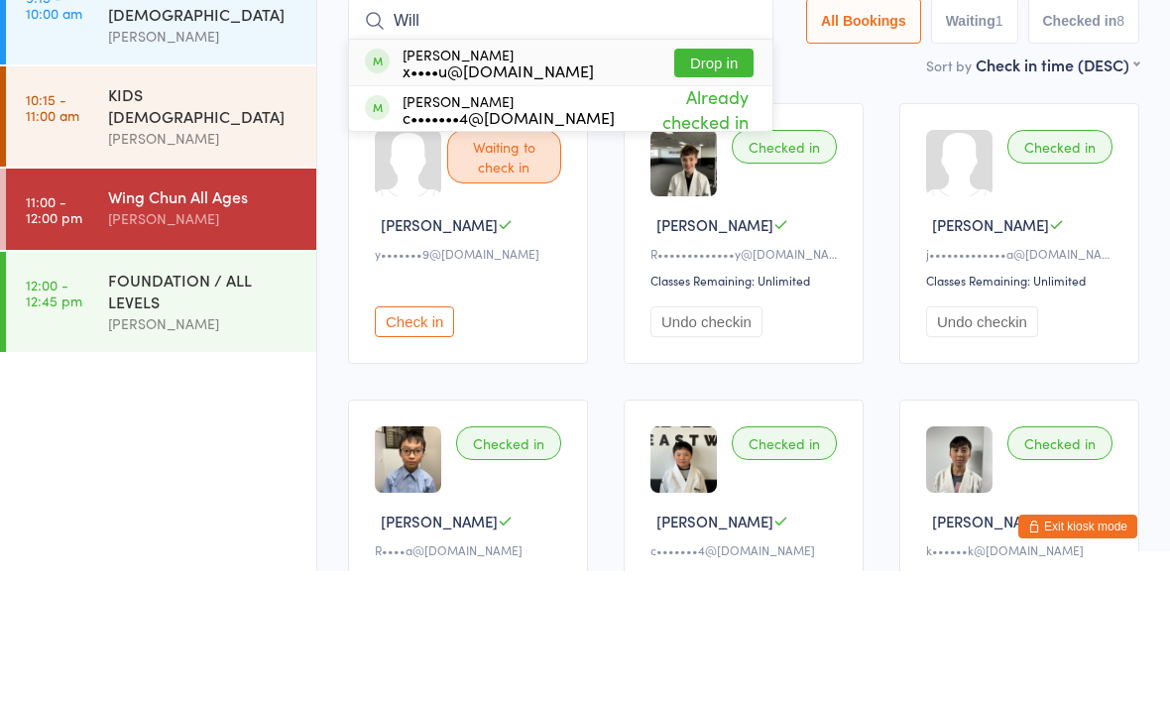
type input "Will"
click at [673, 212] on span "Already checked in" at bounding box center [684, 241] width 139 height 59
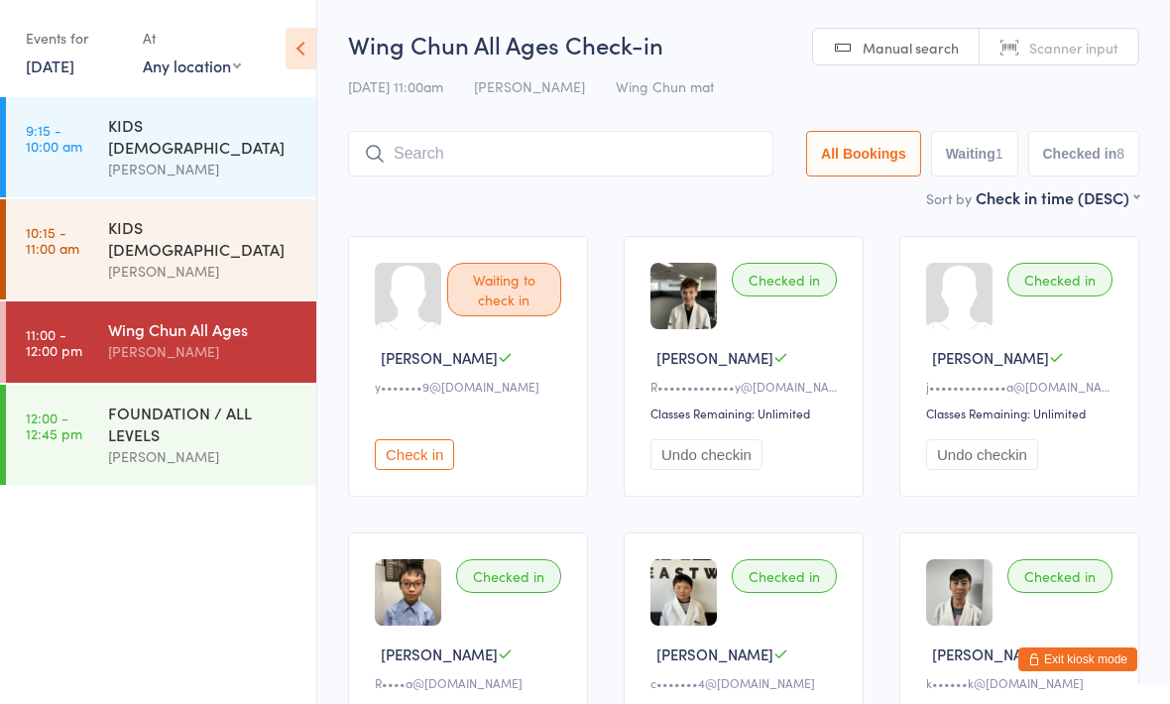
click at [726, 42] on h2 "Wing Chun All Ages Check-in" at bounding box center [743, 44] width 791 height 33
